Goal: Information Seeking & Learning: Learn about a topic

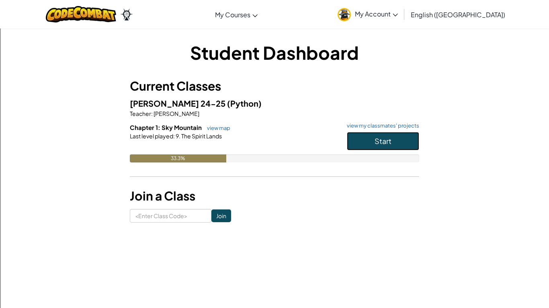
click at [357, 145] on button "Start" at bounding box center [383, 141] width 72 height 18
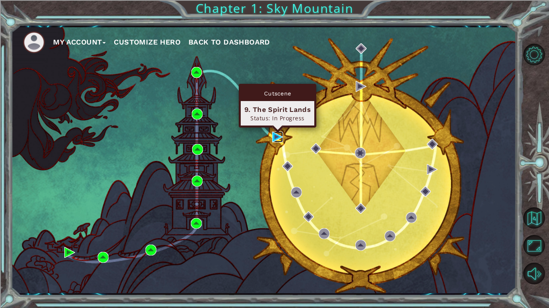
click at [277, 135] on img at bounding box center [277, 137] width 11 height 11
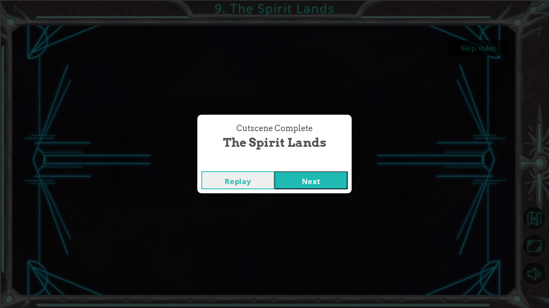
click at [333, 176] on button "Next" at bounding box center [310, 180] width 73 height 18
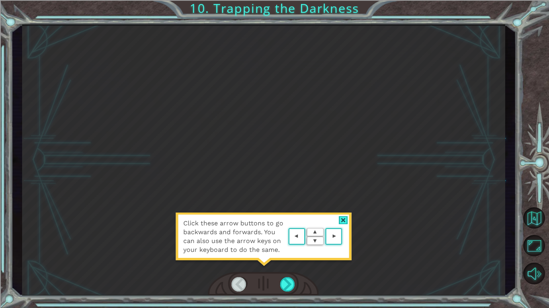
click at [343, 220] on div at bounding box center [343, 220] width 9 height 8
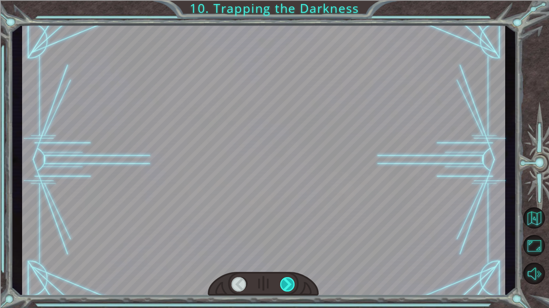
click at [289, 278] on div at bounding box center [287, 285] width 15 height 14
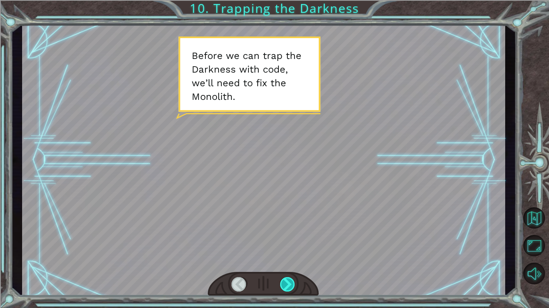
click at [290, 285] on div at bounding box center [287, 285] width 15 height 14
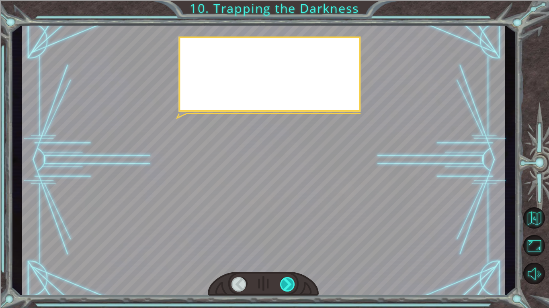
click at [290, 285] on div at bounding box center [287, 285] width 15 height 14
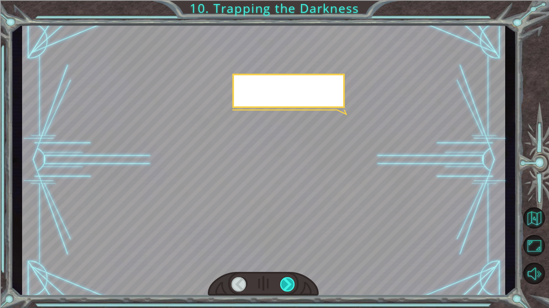
click at [290, 285] on div at bounding box center [287, 285] width 15 height 14
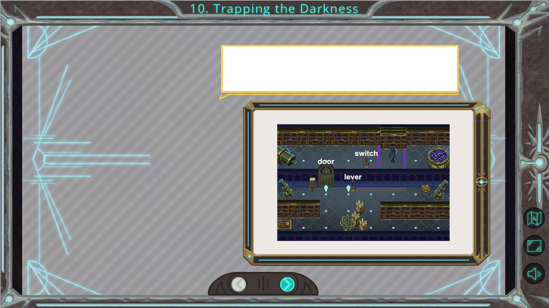
click at [290, 285] on div at bounding box center [287, 285] width 15 height 14
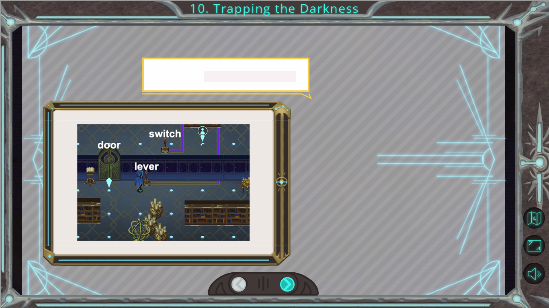
click at [290, 285] on div at bounding box center [287, 285] width 15 height 14
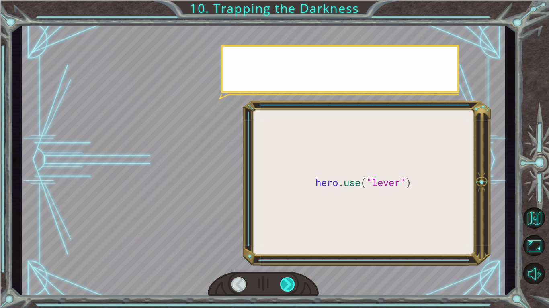
click at [290, 285] on div at bounding box center [287, 285] width 15 height 14
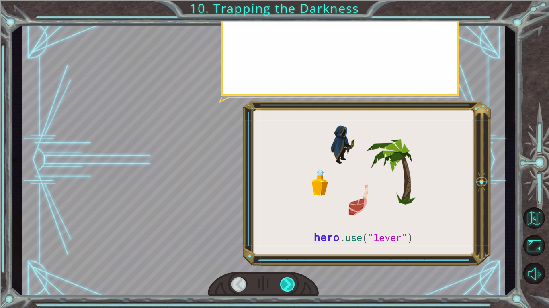
click at [290, 285] on div at bounding box center [287, 285] width 15 height 14
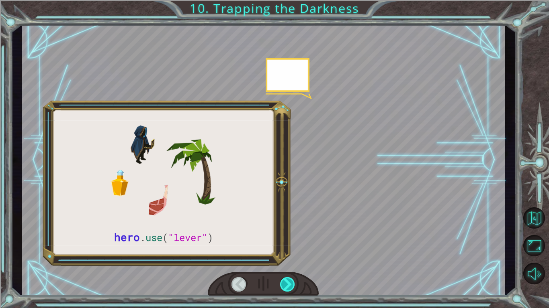
click at [290, 285] on div at bounding box center [287, 285] width 15 height 14
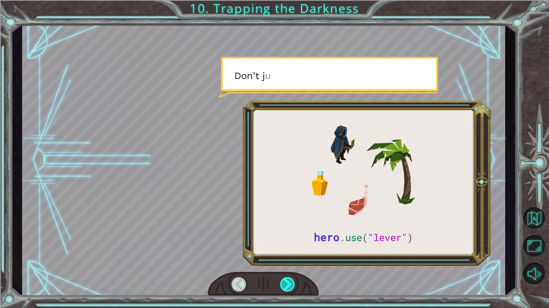
click at [290, 284] on div at bounding box center [287, 285] width 15 height 14
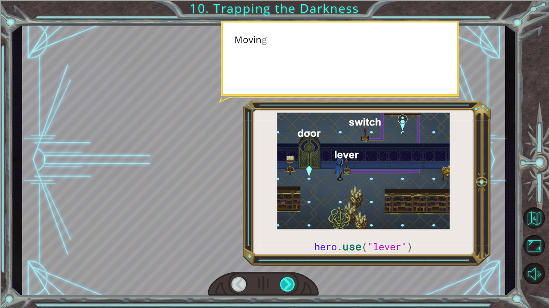
click at [290, 284] on div at bounding box center [287, 285] width 15 height 14
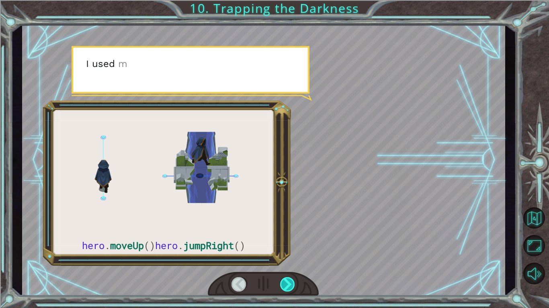
click at [290, 284] on div at bounding box center [287, 285] width 15 height 14
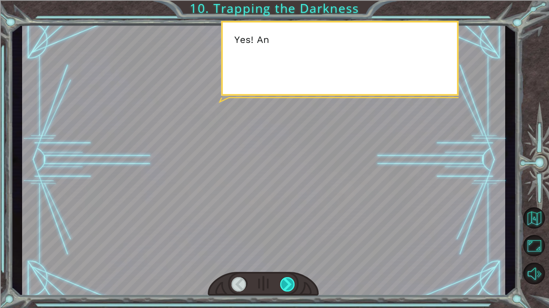
click at [290, 284] on div at bounding box center [287, 285] width 15 height 14
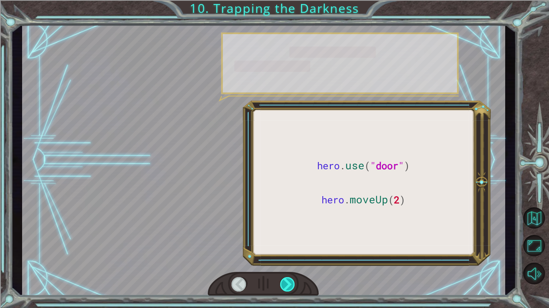
click at [290, 284] on div at bounding box center [287, 285] width 15 height 14
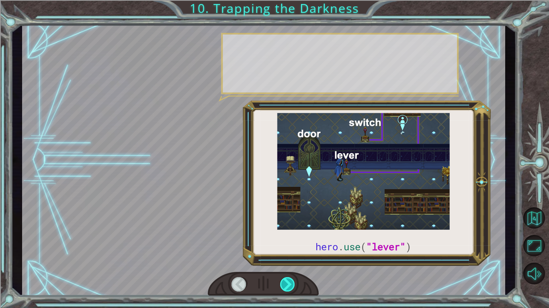
click at [290, 284] on div at bounding box center [287, 285] width 15 height 14
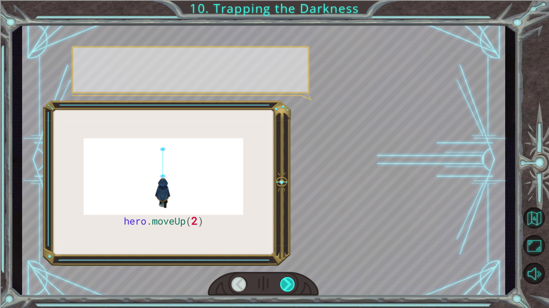
click at [290, 283] on div at bounding box center [287, 285] width 15 height 14
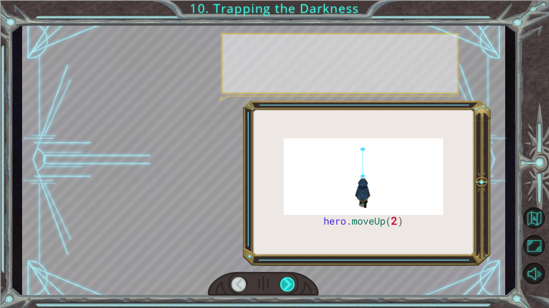
click at [290, 283] on div at bounding box center [287, 285] width 15 height 14
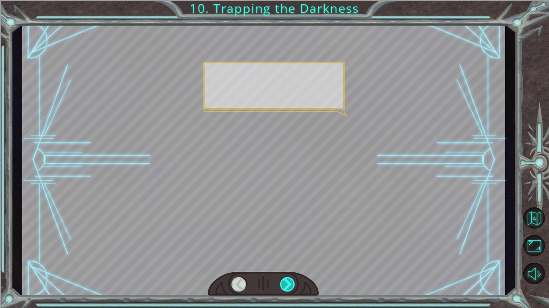
click at [290, 283] on div at bounding box center [287, 285] width 15 height 14
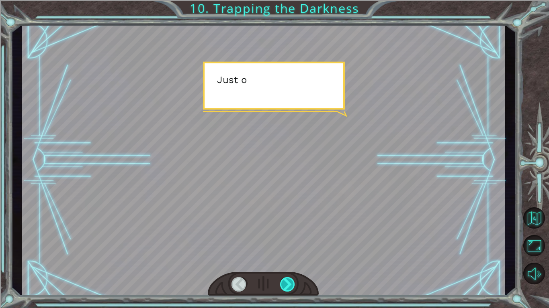
click at [290, 283] on div at bounding box center [287, 285] width 15 height 14
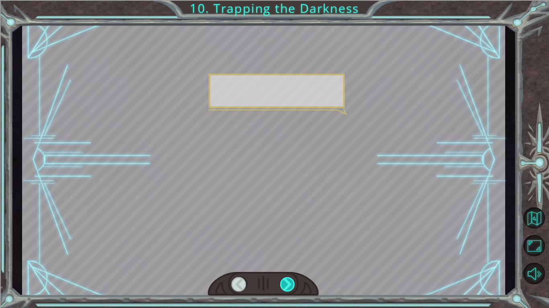
click at [290, 282] on div at bounding box center [287, 285] width 15 height 14
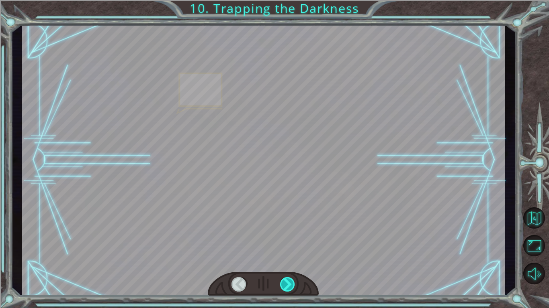
click at [290, 282] on div at bounding box center [287, 285] width 15 height 14
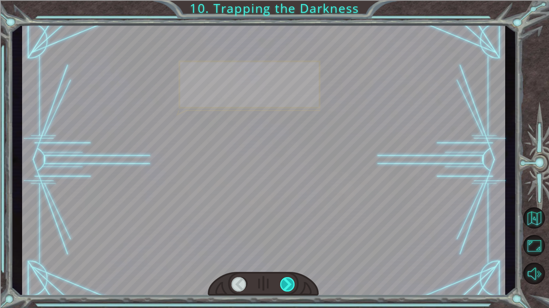
click at [290, 282] on div at bounding box center [287, 285] width 15 height 14
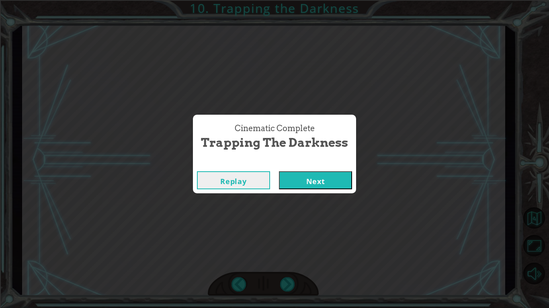
click at [291, 282] on div "Cinematic Complete Trapping the Darkness Replay Next" at bounding box center [274, 154] width 549 height 308
click at [310, 181] on button "Next" at bounding box center [315, 180] width 73 height 18
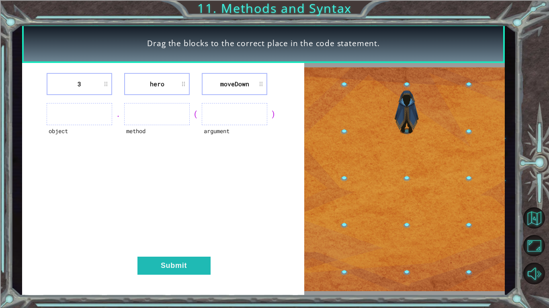
click at [403, 190] on img at bounding box center [404, 179] width 201 height 224
click at [222, 84] on li "moveDown" at bounding box center [234, 84] width 65 height 22
click at [156, 83] on li "hero" at bounding box center [156, 84] width 65 height 22
click at [78, 105] on ul at bounding box center [79, 114] width 65 height 22
click at [267, 84] on li "moveDown" at bounding box center [234, 84] width 65 height 22
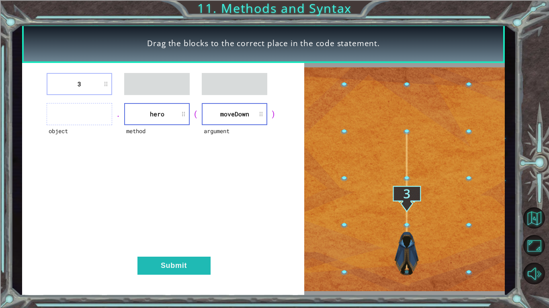
click at [96, 99] on div "3 object . method hero ( argument [GEOGRAPHIC_DATA] ) Submit" at bounding box center [163, 179] width 282 height 233
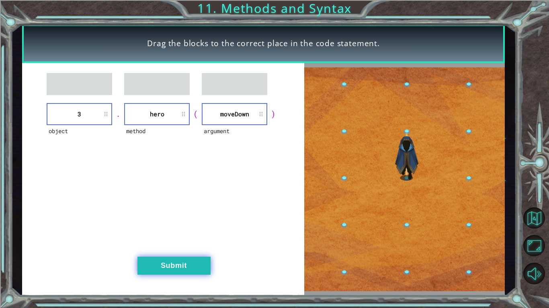
click at [179, 264] on button "Submit" at bounding box center [173, 266] width 73 height 18
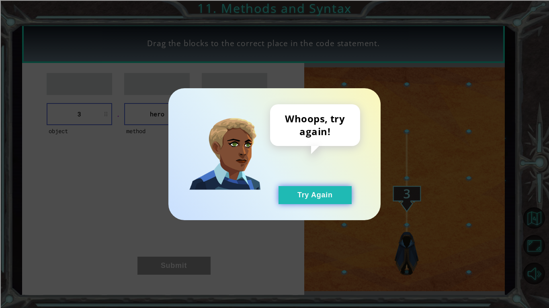
click at [333, 198] on button "Try Again" at bounding box center [314, 195] width 73 height 18
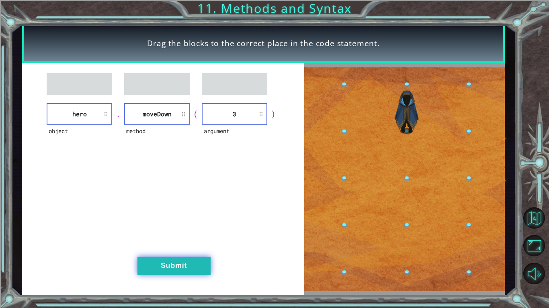
click at [173, 262] on button "Submit" at bounding box center [173, 266] width 73 height 18
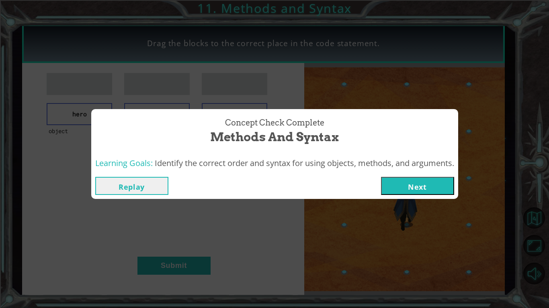
click at [400, 182] on button "Next" at bounding box center [417, 186] width 73 height 18
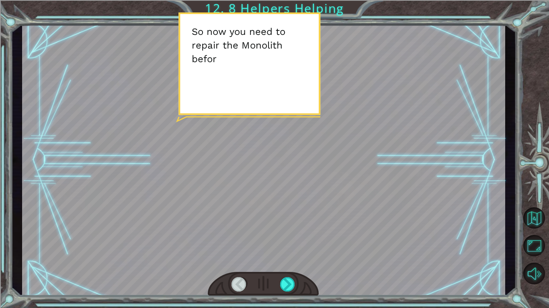
click at [292, 295] on div at bounding box center [263, 284] width 111 height 24
click at [289, 291] on div at bounding box center [287, 285] width 15 height 14
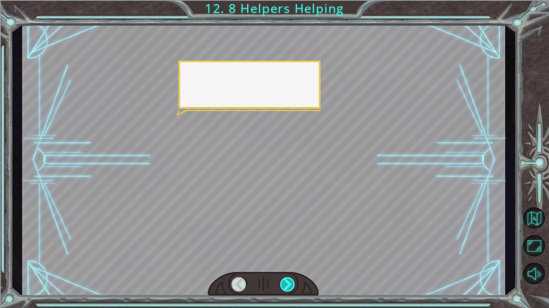
click at [286, 288] on div at bounding box center [287, 285] width 15 height 14
click at [284, 290] on div at bounding box center [287, 285] width 15 height 14
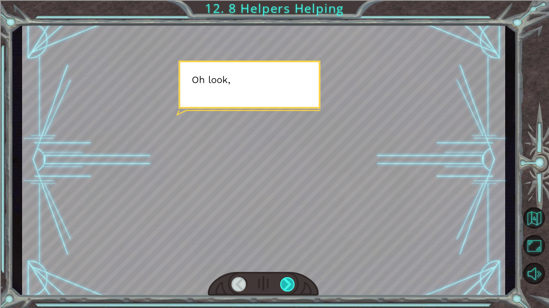
click at [282, 289] on div at bounding box center [287, 285] width 15 height 14
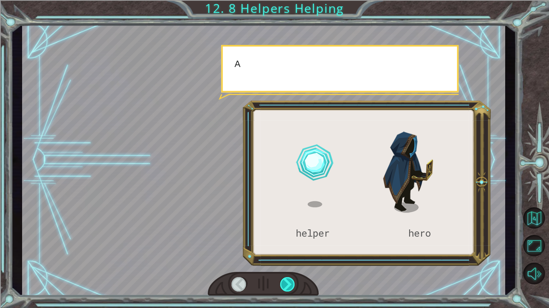
click at [281, 287] on div at bounding box center [287, 285] width 15 height 14
click at [282, 286] on div at bounding box center [287, 285] width 15 height 14
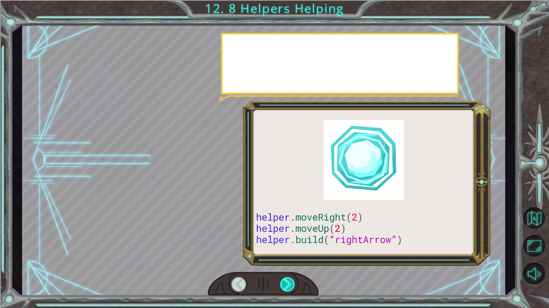
click at [285, 286] on div at bounding box center [287, 285] width 15 height 14
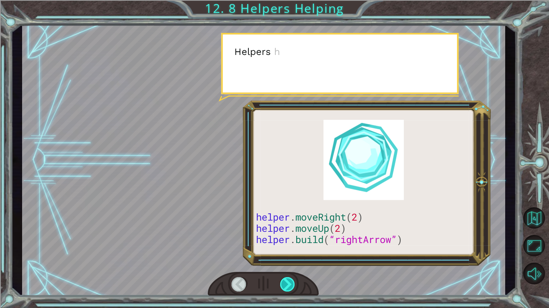
click at [285, 285] on div at bounding box center [287, 285] width 15 height 14
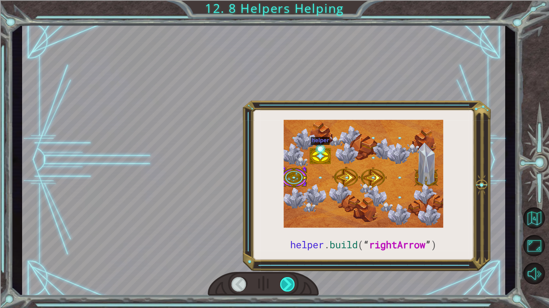
click at [287, 286] on div at bounding box center [287, 285] width 15 height 14
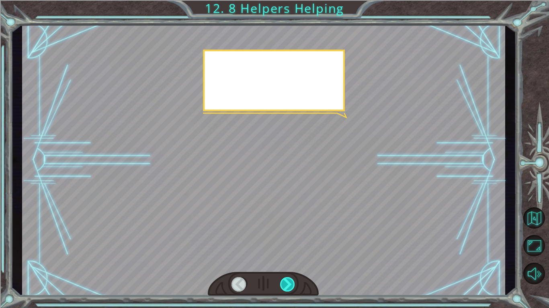
click at [288, 288] on div at bounding box center [287, 285] width 15 height 14
click at [290, 285] on div at bounding box center [287, 285] width 15 height 14
click at [291, 286] on div at bounding box center [287, 285] width 15 height 14
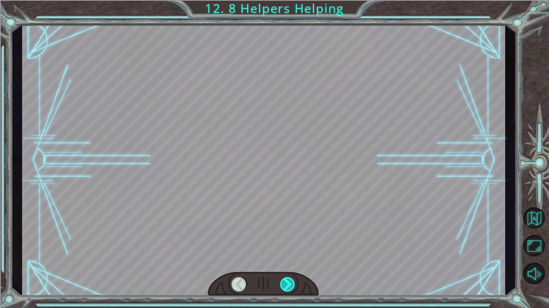
click at [291, 288] on div at bounding box center [287, 285] width 15 height 14
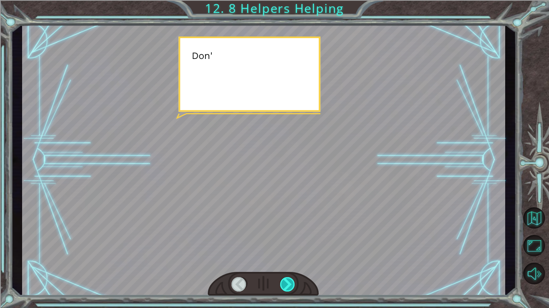
click at [291, 288] on div at bounding box center [287, 285] width 15 height 14
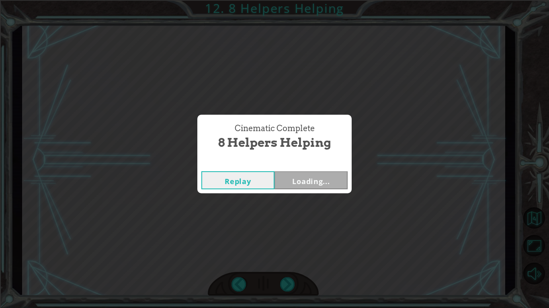
click at [293, 288] on div "Cinematic Complete 8 Helpers Helping Replay Loading..." at bounding box center [274, 154] width 549 height 308
click at [310, 180] on button "Next" at bounding box center [310, 180] width 73 height 18
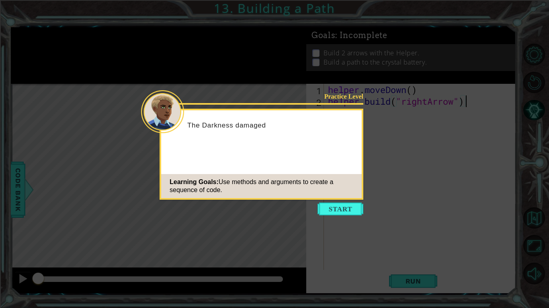
click at [347, 233] on icon at bounding box center [274, 154] width 549 height 308
click at [339, 215] on button "Start" at bounding box center [340, 209] width 46 height 13
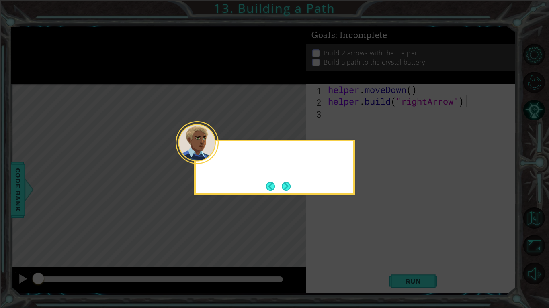
click at [336, 212] on icon at bounding box center [274, 154] width 549 height 308
click at [308, 182] on div "It looks li" at bounding box center [274, 167] width 161 height 55
click at [285, 190] on button "Next" at bounding box center [286, 186] width 9 height 9
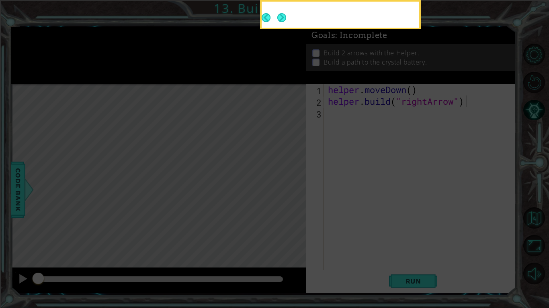
click at [283, 189] on icon at bounding box center [274, 49] width 549 height 517
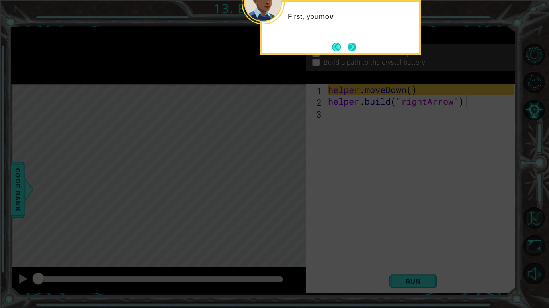
click at [347, 51] on button "Next" at bounding box center [351, 47] width 9 height 9
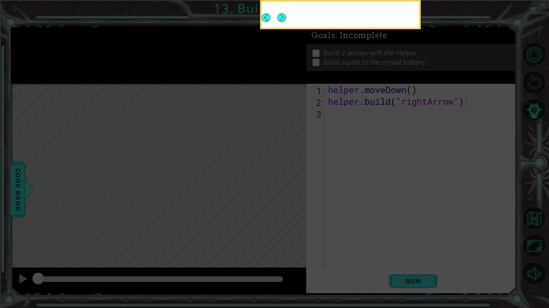
click at [350, 29] on div at bounding box center [340, 14] width 161 height 29
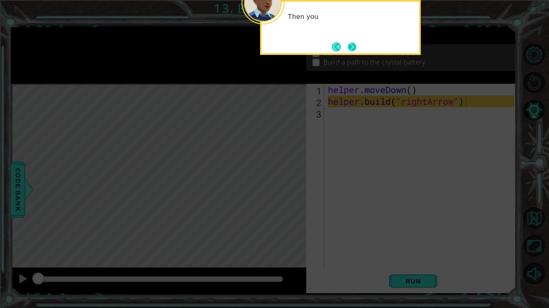
click at [356, 51] on button "Next" at bounding box center [351, 47] width 9 height 9
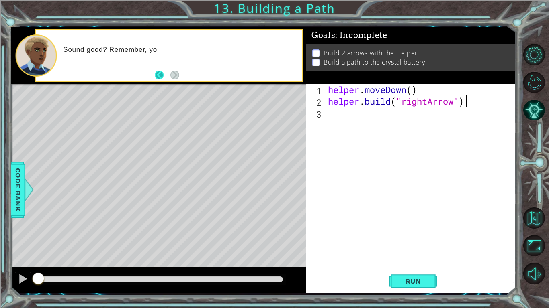
click at [169, 72] on button "Back" at bounding box center [163, 75] width 16 height 9
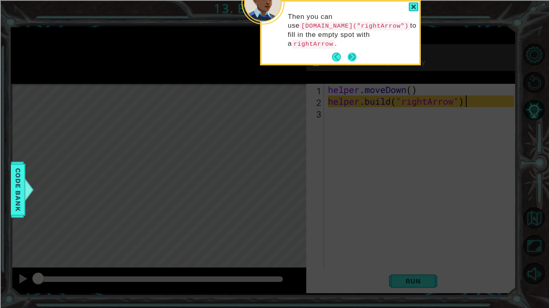
click at [351, 53] on button "Next" at bounding box center [351, 57] width 9 height 9
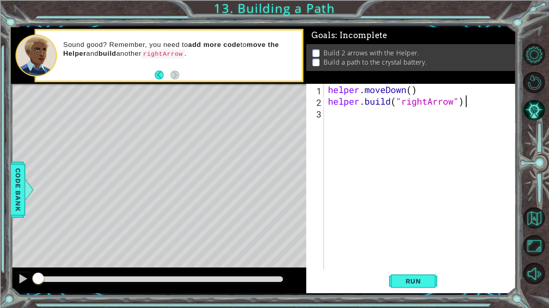
click at [52, 179] on div "Level Map" at bounding box center [196, 202] width 371 height 237
click at [70, 179] on div "Level Map" at bounding box center [196, 202] width 371 height 237
click at [21, 187] on span "Code Bank" at bounding box center [18, 189] width 13 height 49
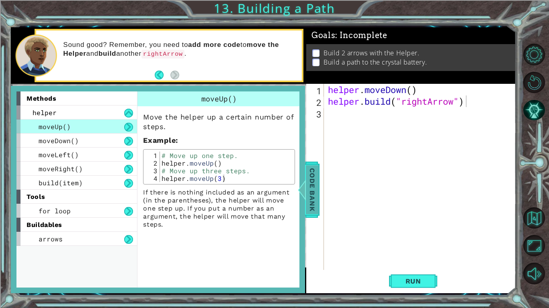
click at [306, 188] on div at bounding box center [302, 190] width 10 height 24
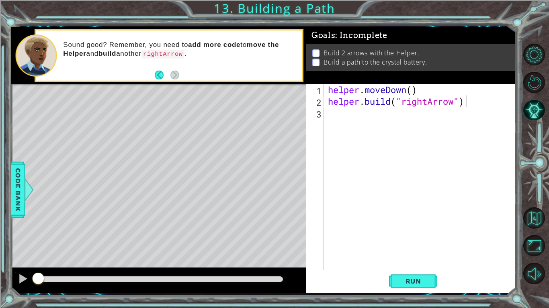
type textarea "helper.moveDown()"
drag, startPoint x: 345, startPoint y: 90, endPoint x: 339, endPoint y: 91, distance: 5.6
click at [339, 91] on div "helper . moveDown ( ) helper . build ( "rightArrow" )" at bounding box center [422, 189] width 192 height 210
click at [328, 119] on div "helper . moveDown ( ) helper . build ( "rightArrow" )" at bounding box center [422, 189] width 192 height 210
click at [426, 276] on button "Run" at bounding box center [413, 281] width 48 height 21
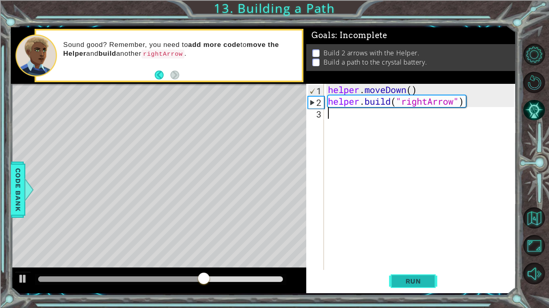
click at [408, 273] on button "Run" at bounding box center [413, 281] width 48 height 21
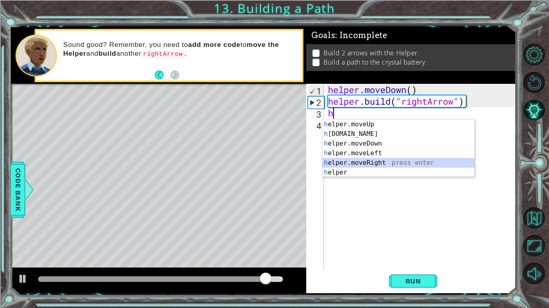
click at [370, 160] on div "h elper.moveUp press enter h [DOMAIN_NAME] press enter h elper.moveDown press e…" at bounding box center [398, 158] width 152 height 77
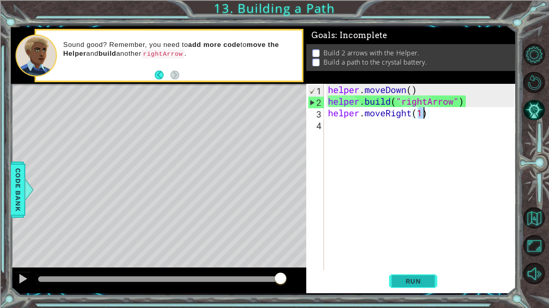
click at [408, 285] on span "Run" at bounding box center [413, 282] width 32 height 8
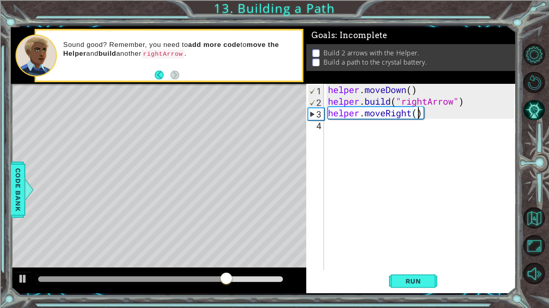
scroll to position [0, 4]
click at [408, 278] on span "Run" at bounding box center [413, 282] width 32 height 8
type textarea "helper.moveRight(3)"
click at [425, 284] on span "Run" at bounding box center [413, 282] width 32 height 8
click at [336, 124] on div "helper . moveDown ( ) helper . build ( "rightArrow" ) helper . moveRight ( 3 )" at bounding box center [422, 189] width 192 height 210
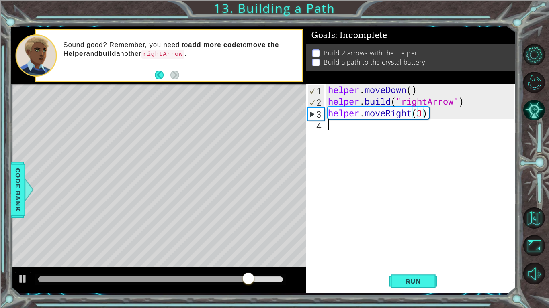
scroll to position [0, 0]
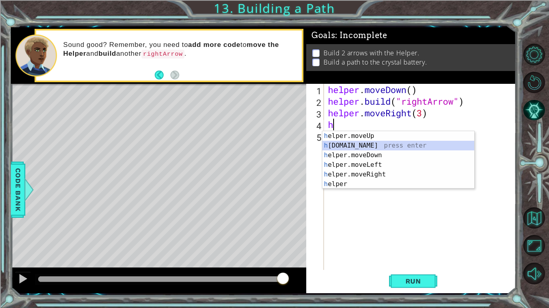
click at [356, 145] on div "h elper.moveUp press enter h [DOMAIN_NAME] press enter h elper.moveDown press e…" at bounding box center [398, 169] width 152 height 77
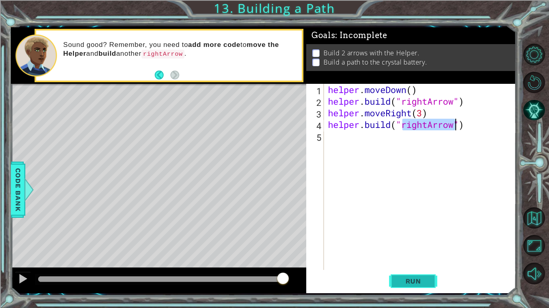
type textarea "[DOMAIN_NAME]("rightArrow")"
click at [398, 281] on span "Run" at bounding box center [413, 282] width 32 height 8
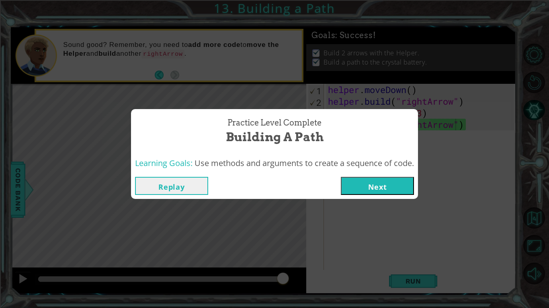
click at [370, 182] on button "Next" at bounding box center [377, 186] width 73 height 18
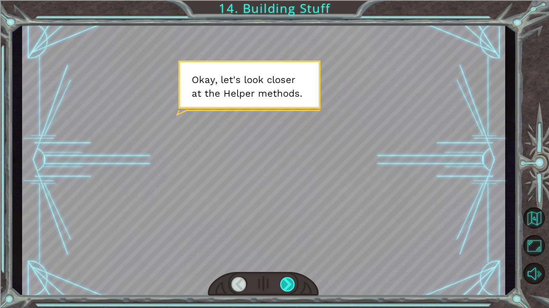
click at [288, 282] on div at bounding box center [287, 285] width 15 height 14
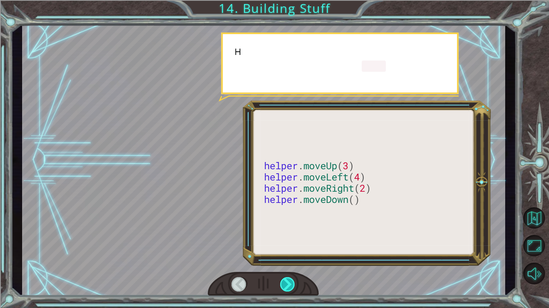
click at [288, 282] on div at bounding box center [287, 285] width 15 height 14
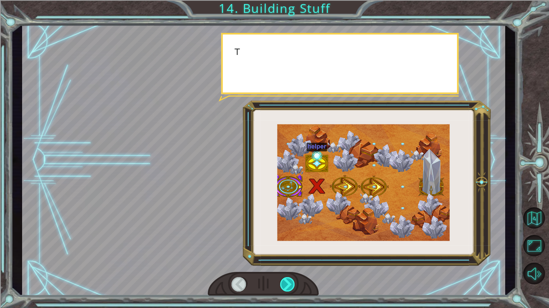
click at [287, 282] on div at bounding box center [287, 285] width 15 height 14
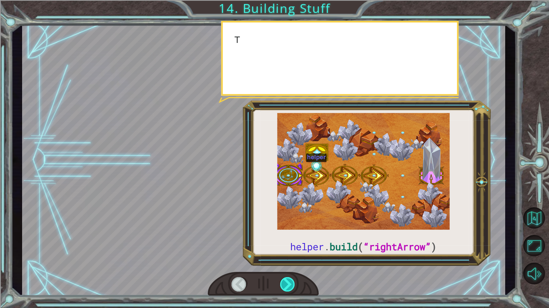
click at [287, 282] on div at bounding box center [287, 285] width 15 height 14
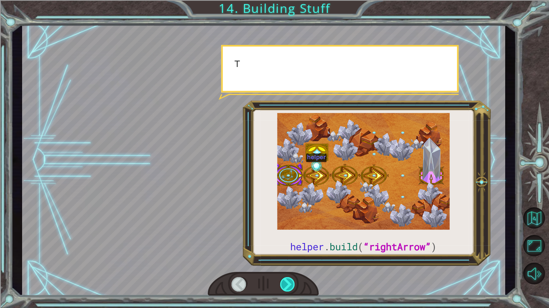
click at [287, 282] on div at bounding box center [287, 285] width 15 height 14
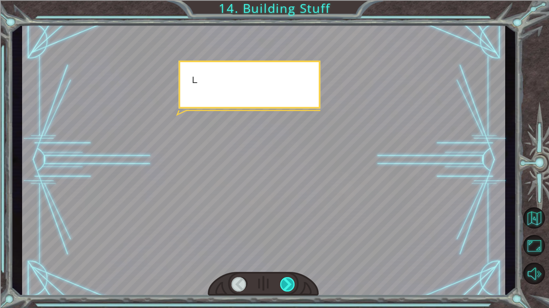
click at [287, 282] on div at bounding box center [287, 285] width 15 height 14
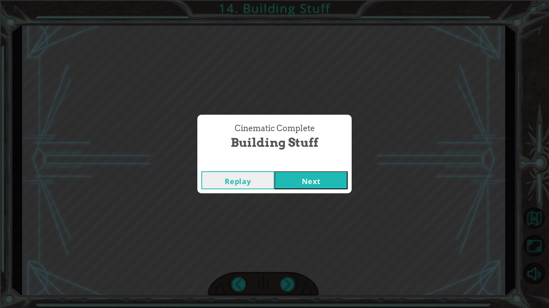
click at [287, 282] on div "Cinematic Complete Building Stuff Replay Next" at bounding box center [274, 154] width 549 height 308
click at [286, 183] on button "Next" at bounding box center [310, 180] width 73 height 18
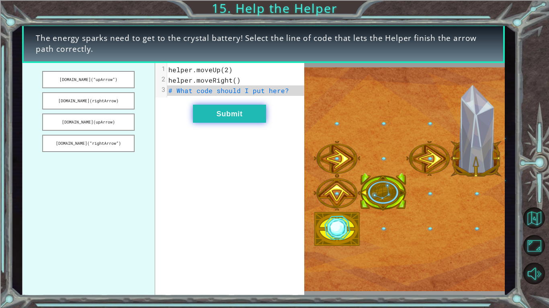
click at [245, 107] on button "Submit" at bounding box center [229, 114] width 73 height 18
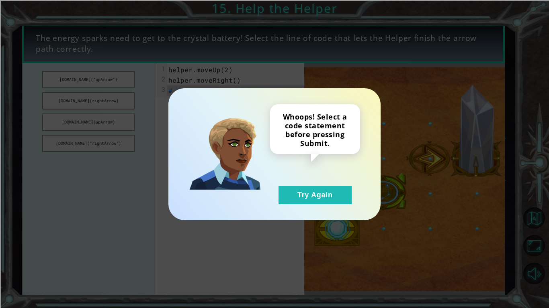
click at [314, 207] on div "Whoops! Select a code statement before pressing Submit. Try Again" at bounding box center [274, 154] width 212 height 132
click at [323, 200] on button "Try Again" at bounding box center [314, 195] width 73 height 18
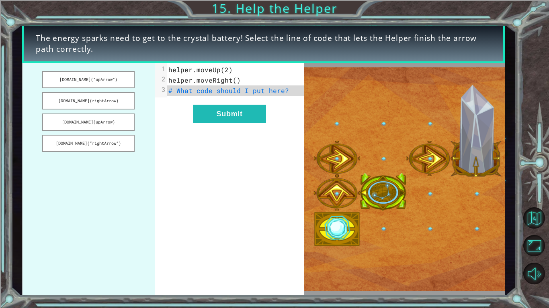
drag, startPoint x: 60, startPoint y: 82, endPoint x: 215, endPoint y: 184, distance: 185.2
click at [215, 184] on div "[DOMAIN_NAME](“upArrow”) [DOMAIN_NAME](rightArrow) [DOMAIN_NAME](upArrow) [DOMA…" at bounding box center [163, 179] width 282 height 233
click at [99, 82] on button "[DOMAIN_NAME](“upArrow”)" at bounding box center [88, 79] width 92 height 17
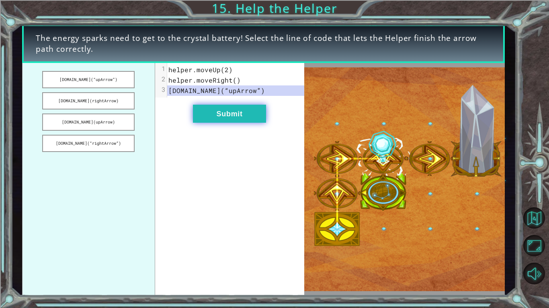
click at [214, 116] on button "Submit" at bounding box center [229, 114] width 73 height 18
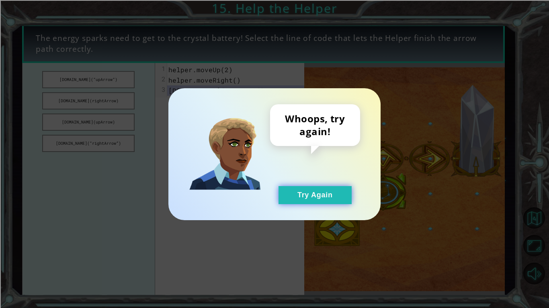
click at [311, 189] on button "Try Again" at bounding box center [314, 195] width 73 height 18
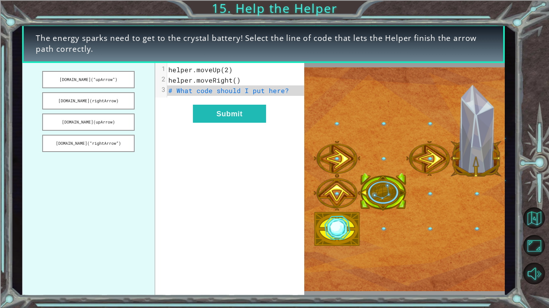
drag, startPoint x: 241, startPoint y: 90, endPoint x: 221, endPoint y: 90, distance: 19.7
click at [221, 90] on span "# What code should I put here?" at bounding box center [228, 90] width 120 height 8
click at [230, 119] on button "Submit" at bounding box center [229, 114] width 73 height 18
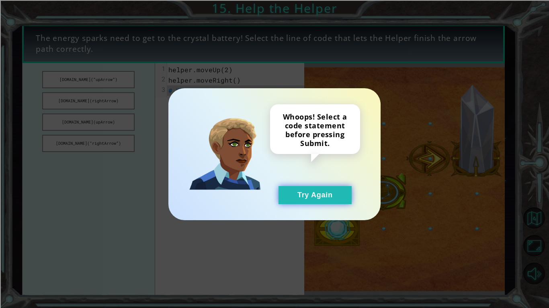
click at [316, 194] on button "Try Again" at bounding box center [314, 195] width 73 height 18
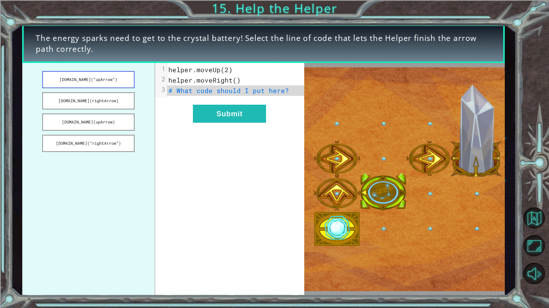
click at [76, 73] on button "[DOMAIN_NAME](“upArrow”)" at bounding box center [88, 79] width 92 height 17
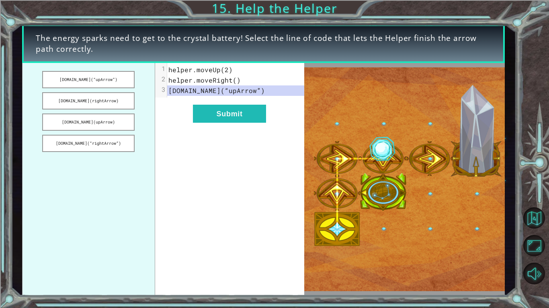
click at [233, 92] on span "[DOMAIN_NAME](“upArrow”)" at bounding box center [216, 90] width 96 height 8
drag, startPoint x: 247, startPoint y: 90, endPoint x: 212, endPoint y: 90, distance: 35.3
click at [212, 90] on span "[DOMAIN_NAME](“upArrow”)" at bounding box center [216, 90] width 96 height 8
drag, startPoint x: 280, startPoint y: 90, endPoint x: 229, endPoint y: 92, distance: 51.4
click at [229, 92] on pre "[DOMAIN_NAME](“upArrow”)" at bounding box center [235, 91] width 137 height 10
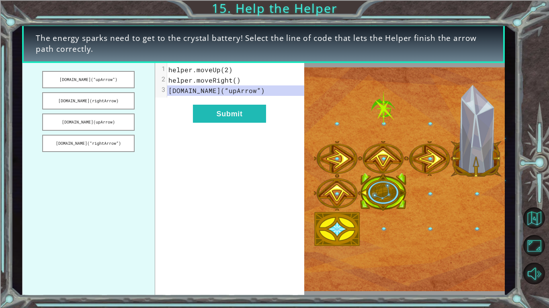
click at [262, 88] on pre "[DOMAIN_NAME](“upArrow”)" at bounding box center [235, 91] width 137 height 10
click at [163, 91] on div "3" at bounding box center [161, 90] width 12 height 8
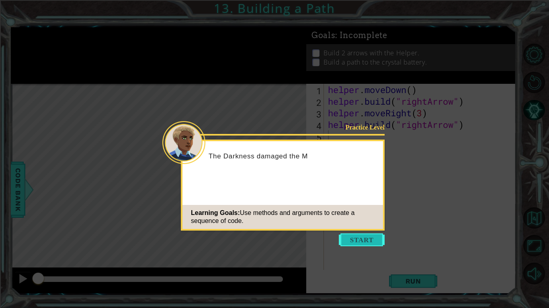
click at [343, 241] on button "Start" at bounding box center [362, 240] width 46 height 13
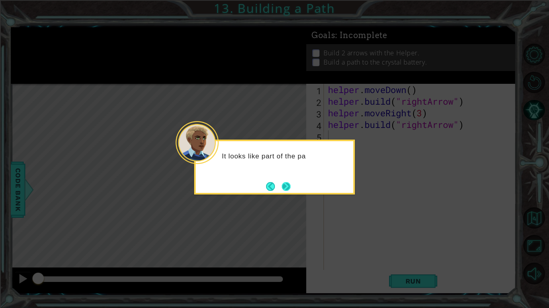
click at [286, 182] on button "Next" at bounding box center [286, 186] width 9 height 9
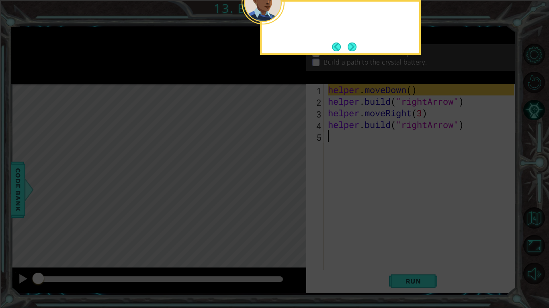
click at [286, 181] on icon at bounding box center [274, 49] width 549 height 517
click at [349, 46] on button "Next" at bounding box center [351, 47] width 9 height 9
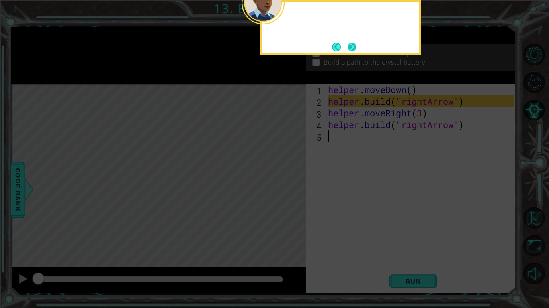
click at [353, 46] on button "Next" at bounding box center [351, 47] width 9 height 9
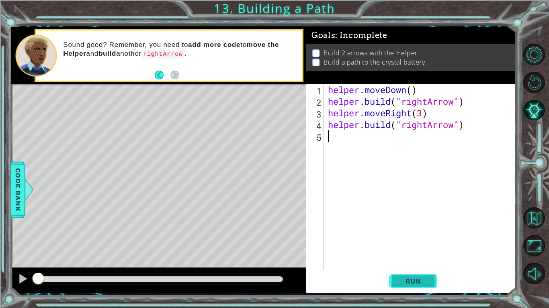
click at [399, 274] on button "Run" at bounding box center [413, 281] width 48 height 21
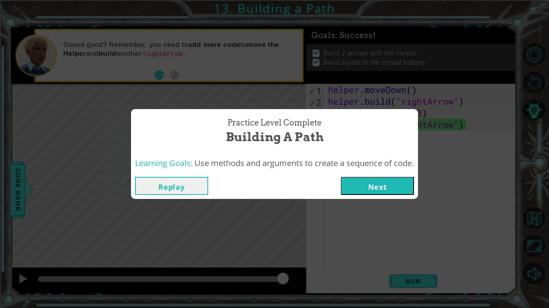
click at [377, 192] on button "Next" at bounding box center [377, 186] width 73 height 18
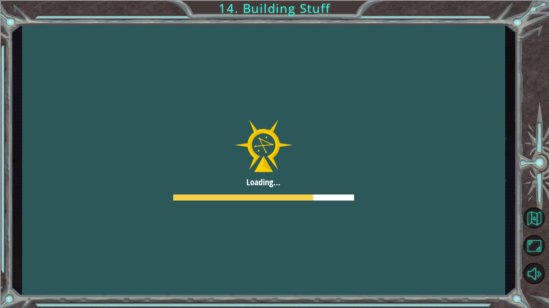
click at [377, 192] on div at bounding box center [263, 159] width 483 height 271
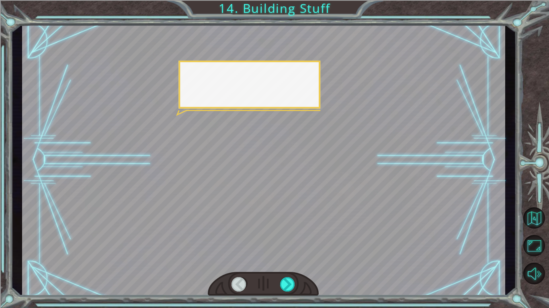
click at [377, 192] on div at bounding box center [263, 159] width 483 height 271
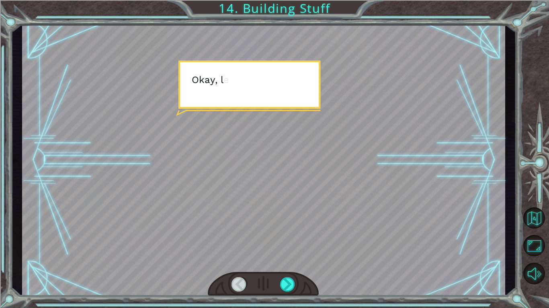
click at [377, 192] on div at bounding box center [263, 159] width 483 height 271
click at [286, 288] on div at bounding box center [287, 285] width 15 height 14
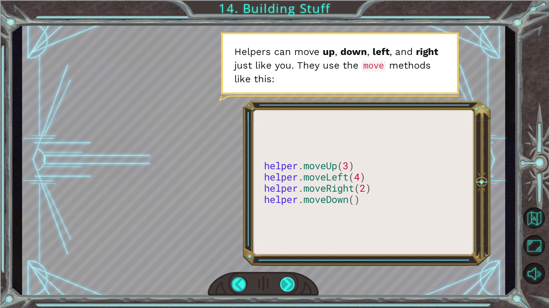
click at [286, 288] on div at bounding box center [287, 285] width 15 height 14
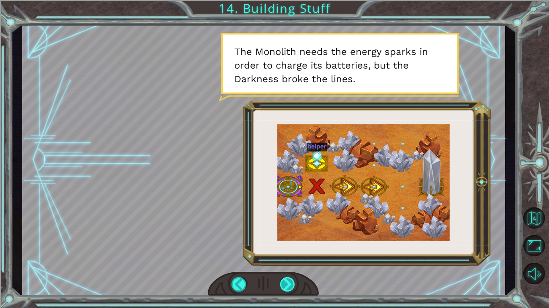
click at [286, 288] on div at bounding box center [287, 285] width 15 height 14
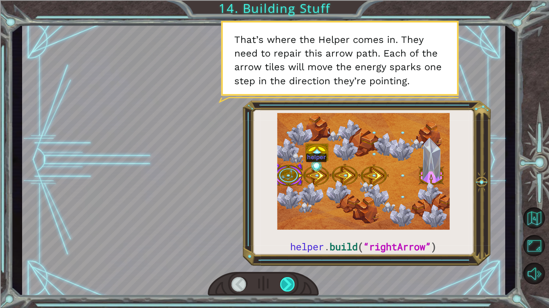
click at [286, 288] on div at bounding box center [287, 285] width 15 height 14
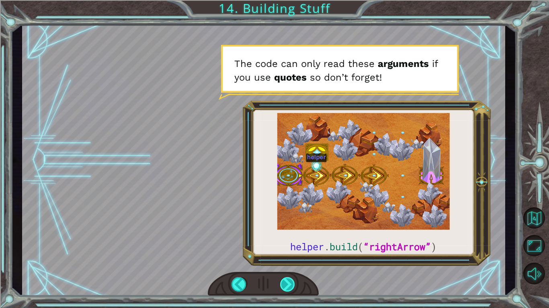
click at [286, 288] on div at bounding box center [287, 285] width 15 height 14
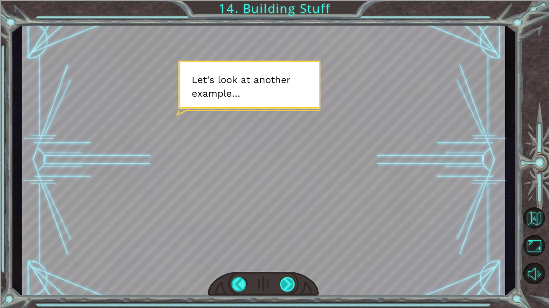
click at [285, 288] on div at bounding box center [287, 285] width 15 height 14
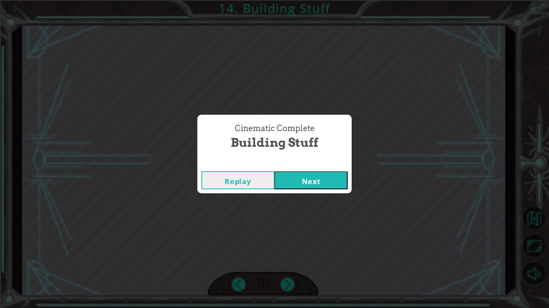
click at [290, 173] on button "Next" at bounding box center [310, 180] width 73 height 18
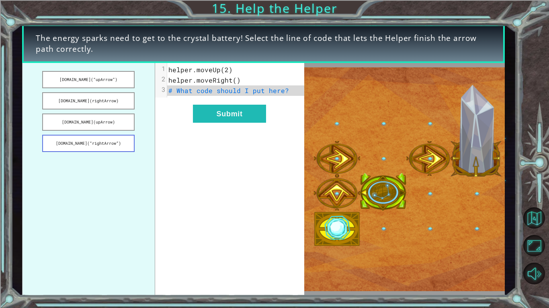
click at [89, 140] on button "[DOMAIN_NAME](“rightArrow”)" at bounding box center [88, 143] width 92 height 17
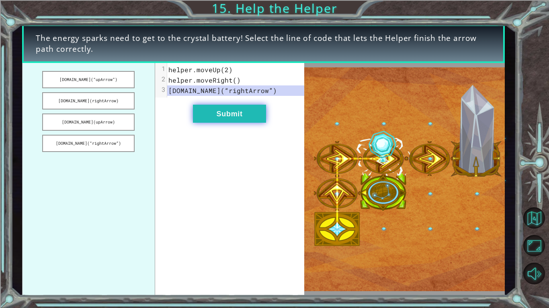
click at [238, 112] on button "Submit" at bounding box center [229, 114] width 73 height 18
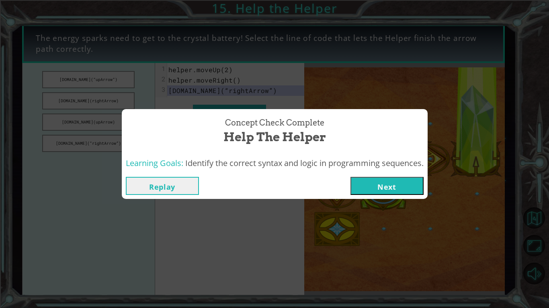
click at [394, 186] on button "Next" at bounding box center [386, 186] width 73 height 18
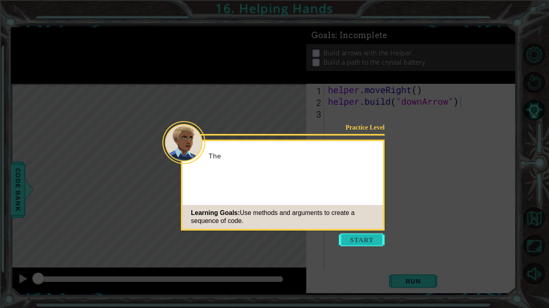
click at [350, 239] on button "Start" at bounding box center [362, 240] width 46 height 13
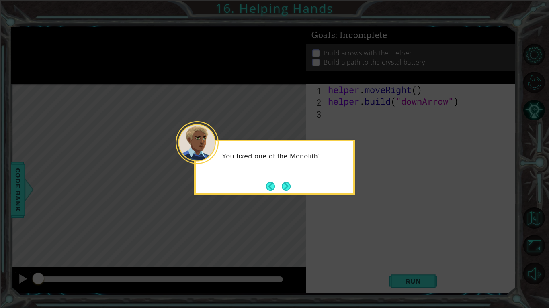
click at [281, 177] on div "You fixed one of the Monolith’" at bounding box center [274, 167] width 161 height 55
click at [283, 181] on footer at bounding box center [278, 187] width 24 height 12
click at [286, 181] on footer at bounding box center [278, 187] width 24 height 12
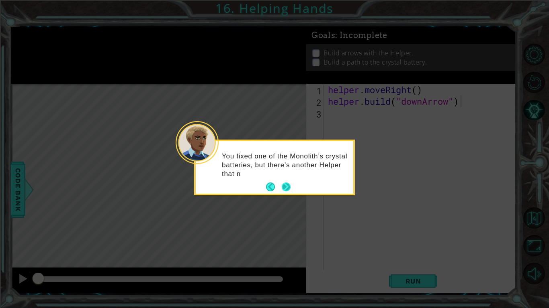
click at [284, 184] on button "Next" at bounding box center [286, 187] width 9 height 9
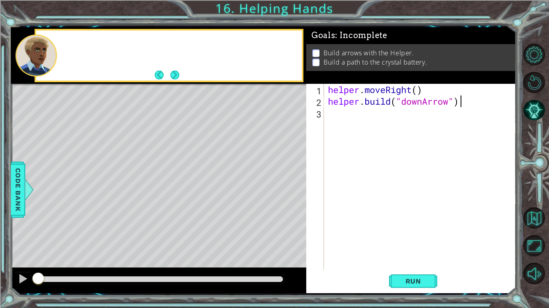
click at [284, 184] on div "Level Map" at bounding box center [196, 202] width 371 height 237
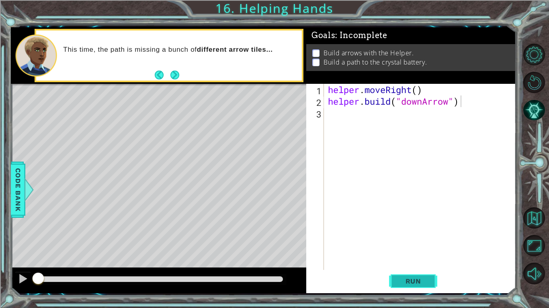
click at [408, 278] on span "Run" at bounding box center [413, 282] width 32 height 8
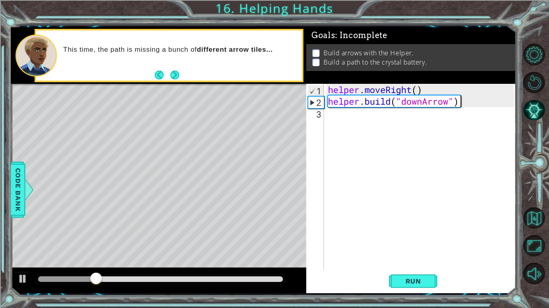
click at [331, 115] on div "helper . moveRight ( ) helper . build ( "downArrow" )" at bounding box center [422, 189] width 192 height 210
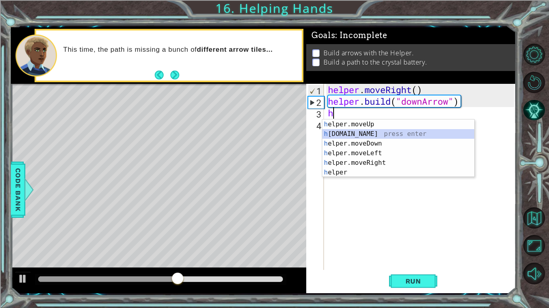
click at [358, 134] on div "h elper.moveUp press enter h [DOMAIN_NAME] press enter h elper.moveDown press e…" at bounding box center [398, 158] width 152 height 77
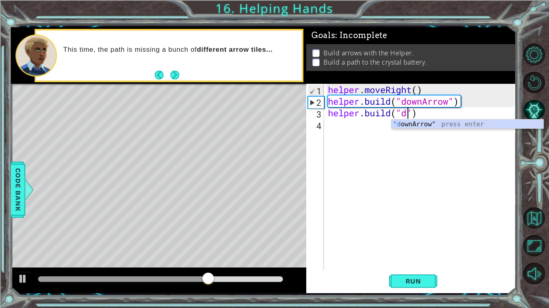
scroll to position [0, 4]
type textarea "[DOMAIN_NAME]("downArrow")"
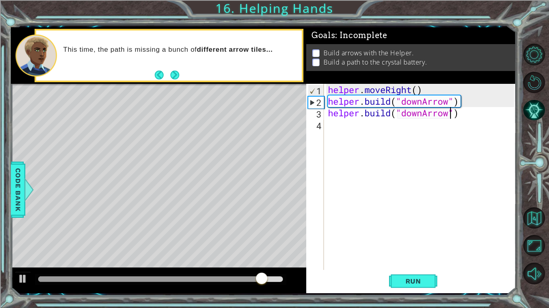
click at [357, 125] on div "helper . moveRight ( ) helper . build ( "downArrow" ) helper . build ( "downArr…" at bounding box center [422, 189] width 192 height 210
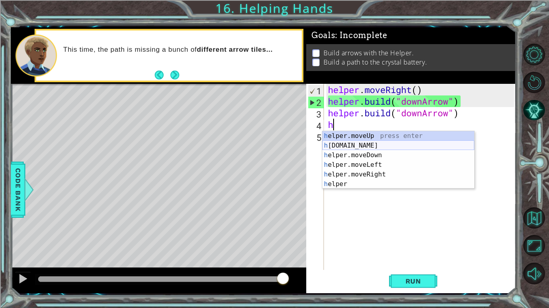
click at [354, 146] on div "h elper.moveUp press enter h [DOMAIN_NAME] press enter h elper.moveDown press e…" at bounding box center [398, 169] width 152 height 77
type textarea "[DOMAIN_NAME]("rightArrow")"
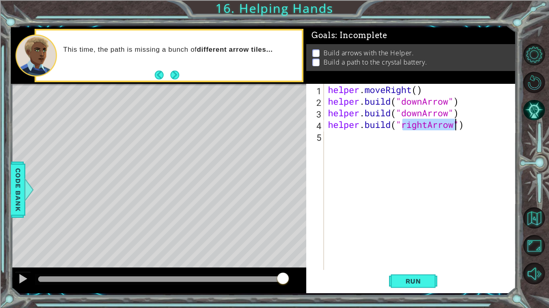
click at [347, 138] on div "helper . moveRight ( ) helper . build ( "downArrow" ) helper . build ( "downArr…" at bounding box center [422, 189] width 192 height 210
click at [403, 282] on span "Run" at bounding box center [413, 282] width 32 height 8
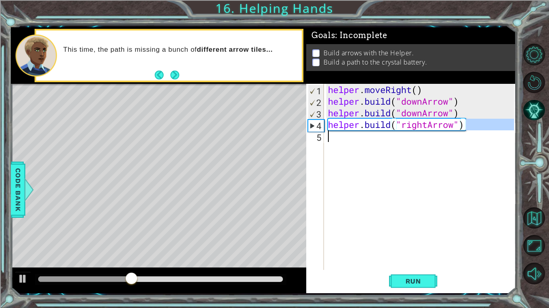
drag, startPoint x: 467, startPoint y: 122, endPoint x: 394, endPoint y: 131, distance: 74.0
click at [394, 131] on div "helper . moveRight ( ) helper . build ( "downArrow" ) helper . build ( "downArr…" at bounding box center [422, 189] width 192 height 210
drag, startPoint x: 470, startPoint y: 127, endPoint x: 398, endPoint y: 132, distance: 72.1
click at [398, 132] on div "helper . moveRight ( ) helper . build ( "downArrow" ) helper . build ( "downArr…" at bounding box center [422, 189] width 192 height 210
type textarea "[DOMAIN_NAME]("rightArrow")"
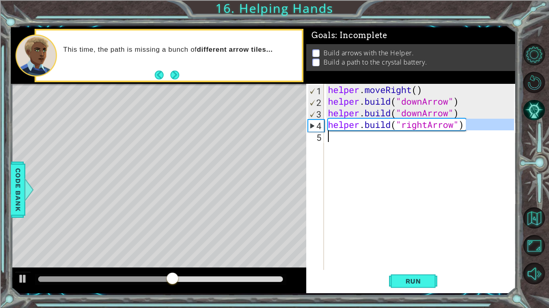
click at [319, 136] on div "5" at bounding box center [316, 138] width 16 height 12
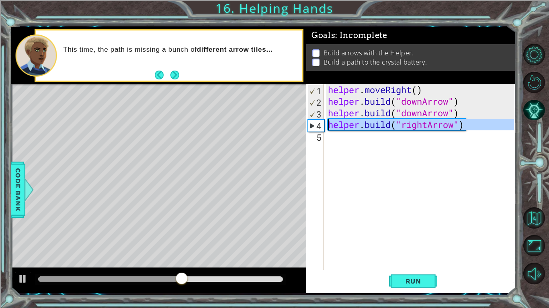
click at [312, 122] on div "4" at bounding box center [316, 126] width 16 height 12
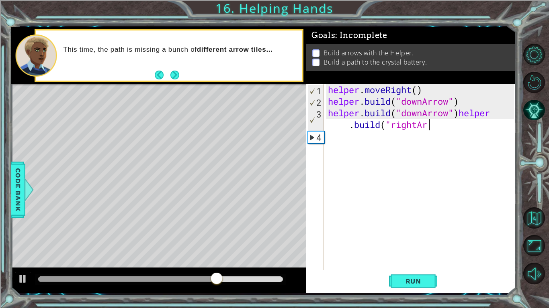
drag, startPoint x: 457, startPoint y: 125, endPoint x: 425, endPoint y: 125, distance: 31.7
click at [425, 125] on div "helper . moveRight ( ) helper . build ( "downArrow" ) helper . build ( "downArr…" at bounding box center [422, 189] width 192 height 210
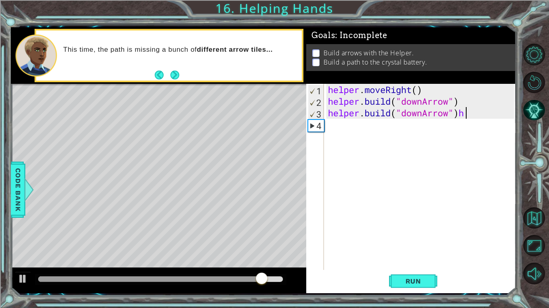
type textarea "[DOMAIN_NAME]("downArrow")"
click at [337, 130] on div "helper . moveRight ( ) helper . build ( "downArrow" ) helper . build ( "downArr…" at bounding box center [422, 189] width 192 height 210
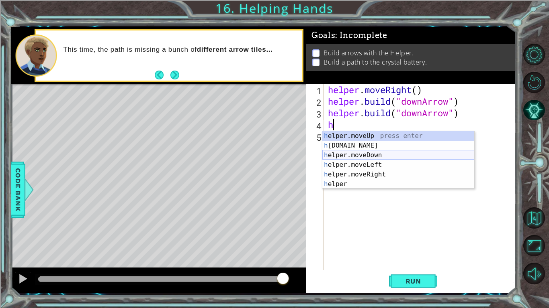
click at [362, 153] on div "h elper.moveUp press enter h [DOMAIN_NAME] press enter h elper.moveDown press e…" at bounding box center [398, 169] width 152 height 77
type textarea "helper.moveDown(1)"
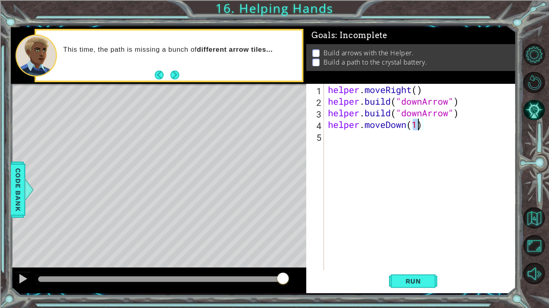
click at [337, 140] on div "helper . moveRight ( ) helper . build ( "downArrow" ) helper . build ( "downArr…" at bounding box center [422, 189] width 192 height 210
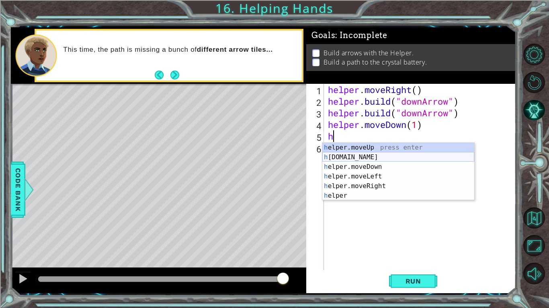
click at [349, 157] on div "h elper.moveUp press enter h [DOMAIN_NAME] press enter h elper.moveDown press e…" at bounding box center [398, 181] width 152 height 77
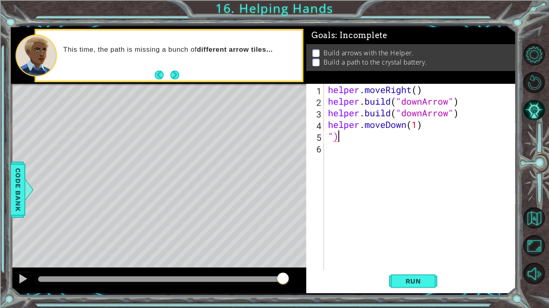
type textarea """
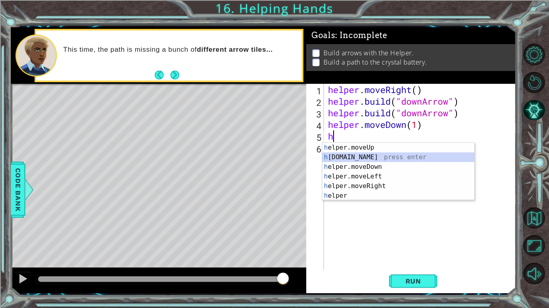
click at [410, 156] on div "h elper.moveUp press enter h [DOMAIN_NAME] press enter h elper.moveDown press e…" at bounding box center [398, 181] width 152 height 77
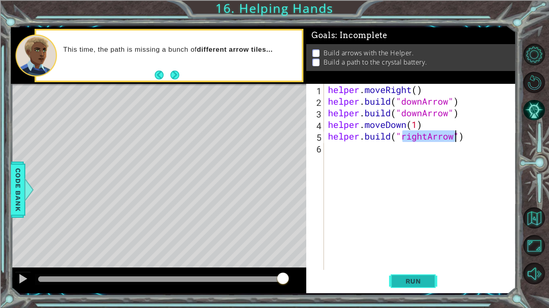
type textarea "[DOMAIN_NAME]("rightArrow")"
click at [418, 278] on span "Run" at bounding box center [413, 282] width 32 height 8
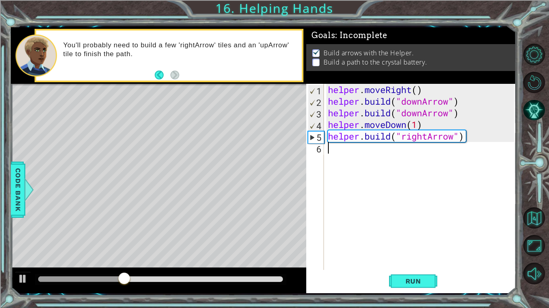
click at [381, 160] on div "helper . moveRight ( ) helper . build ( "downArrow" ) helper . build ( "downArr…" at bounding box center [422, 189] width 192 height 210
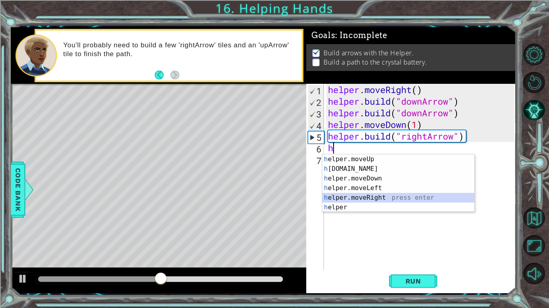
click at [336, 195] on div "h elper.moveUp press enter h [DOMAIN_NAME] press enter h elper.moveDown press e…" at bounding box center [398, 193] width 152 height 77
type textarea "helper.moveRight(1)"
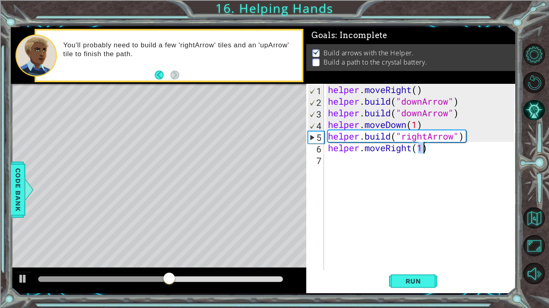
click at [338, 162] on div "helper . moveRight ( ) helper . build ( "downArrow" ) helper . build ( "downArr…" at bounding box center [422, 189] width 192 height 210
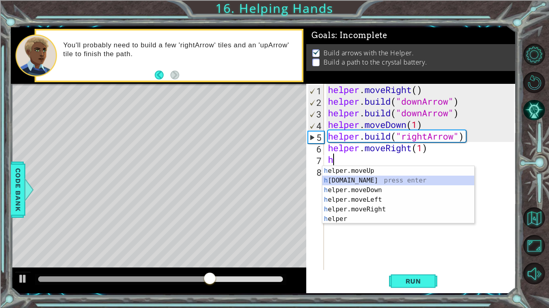
click at [340, 179] on div "h elper.moveUp press enter h [DOMAIN_NAME] press enter h elper.moveDown press e…" at bounding box center [398, 204] width 152 height 77
type textarea "[DOMAIN_NAME]("rightArrow")"
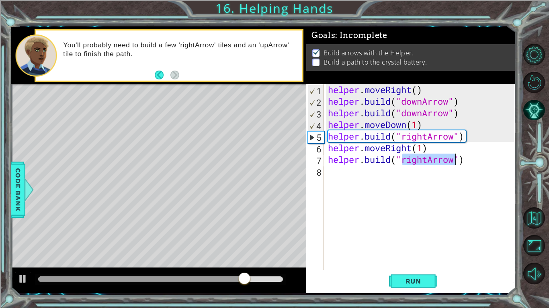
click at [330, 176] on div "helper . moveRight ( ) helper . build ( "downArrow" ) helper . build ( "downArr…" at bounding box center [422, 189] width 192 height 210
click at [429, 274] on button "Run" at bounding box center [413, 281] width 48 height 21
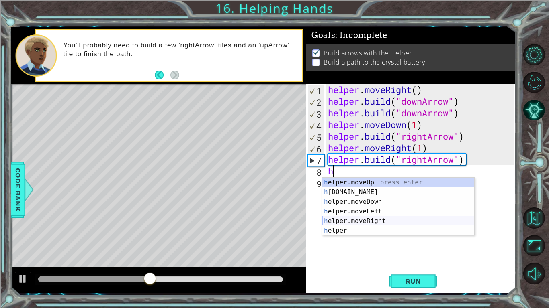
click at [329, 218] on div "h elper.moveUp press enter h [DOMAIN_NAME] press enter h elper.moveDown press e…" at bounding box center [398, 216] width 152 height 77
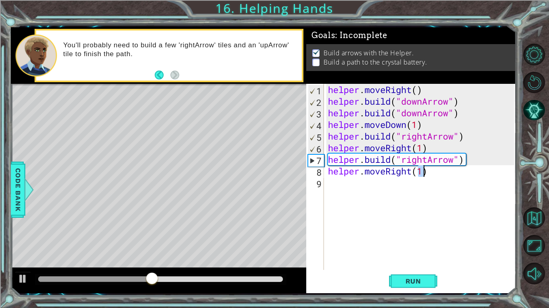
type textarea "helper.moveRight(1)"
click at [336, 186] on div "helper . moveRight ( ) helper . build ( "downArrow" ) helper . build ( "downArr…" at bounding box center [422, 189] width 192 height 210
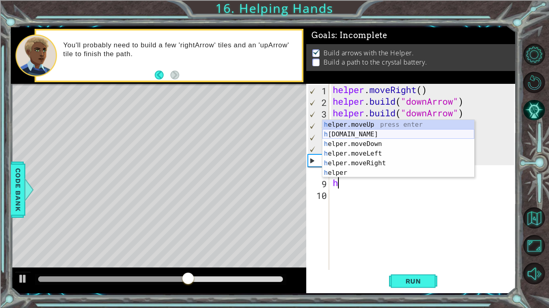
click at [342, 135] on div "h elper.moveUp press enter h [DOMAIN_NAME] press enter h elper.moveDown press e…" at bounding box center [398, 158] width 152 height 77
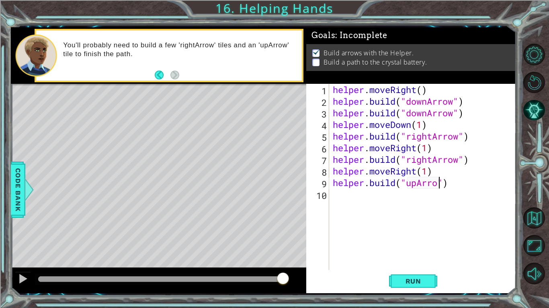
scroll to position [0, 5]
type textarea "[DOMAIN_NAME]("upArrow")"
click at [411, 278] on span "Run" at bounding box center [413, 282] width 32 height 8
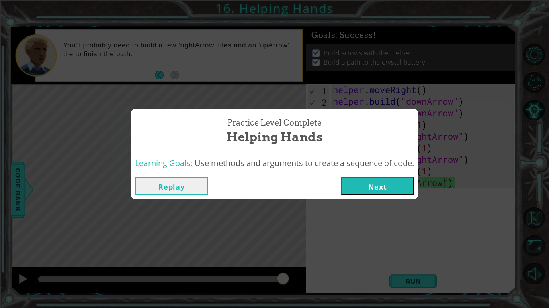
click at [374, 182] on button "Next" at bounding box center [377, 186] width 73 height 18
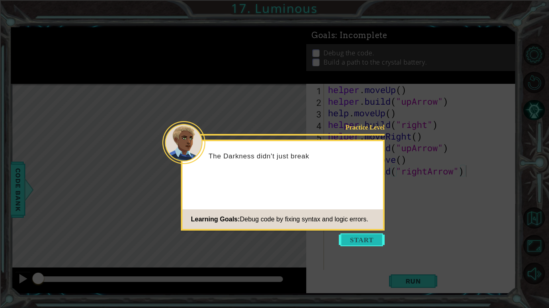
click at [354, 239] on button "Start" at bounding box center [362, 240] width 46 height 13
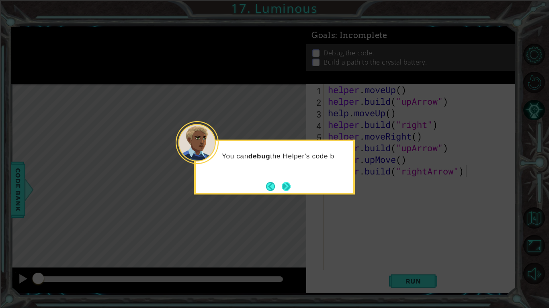
click at [290, 183] on button "Next" at bounding box center [285, 186] width 9 height 9
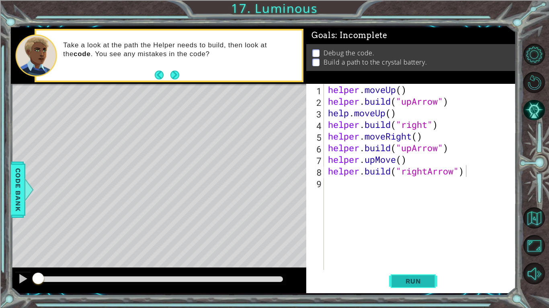
click at [399, 278] on span "Run" at bounding box center [413, 282] width 32 height 8
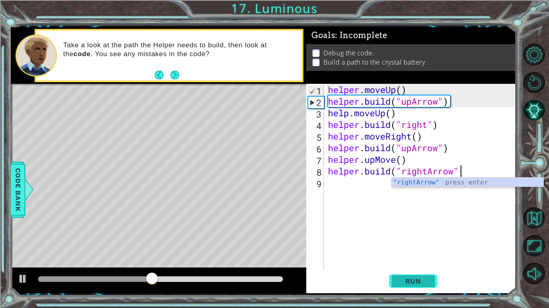
click at [416, 280] on span "Run" at bounding box center [413, 282] width 32 height 8
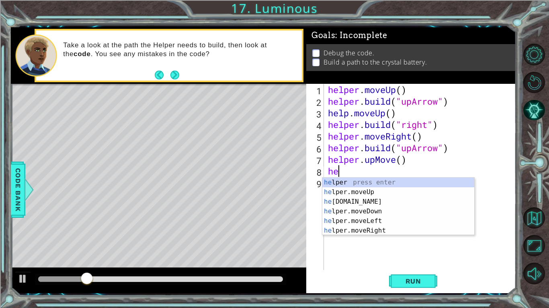
type textarea "h"
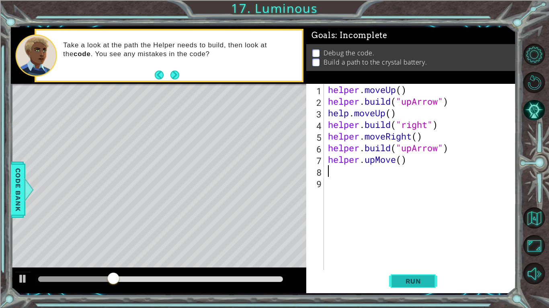
click at [402, 278] on span "Run" at bounding box center [413, 282] width 32 height 8
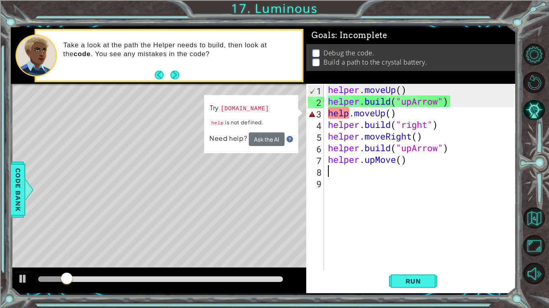
click at [403, 116] on div "helper . moveUp ( ) helper . build ( "upArrow" ) help . moveUp ( ) helper . bui…" at bounding box center [422, 189] width 192 height 210
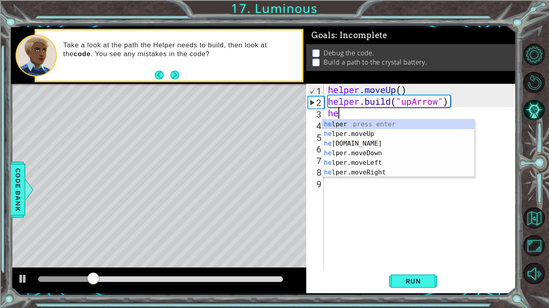
type textarea "h"
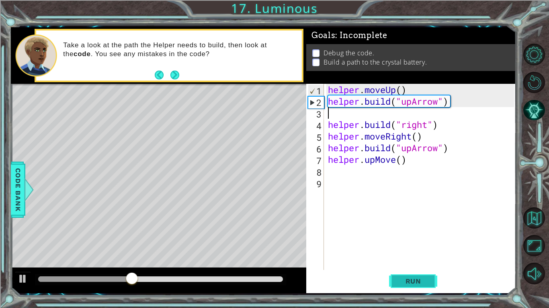
click at [407, 284] on span "Run" at bounding box center [413, 282] width 32 height 8
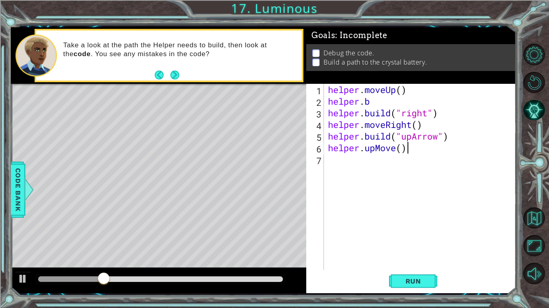
click at [410, 157] on div "helper . moveUp ( ) helper . b helper . build ( "right" ) helper . moveRight ( …" at bounding box center [422, 189] width 192 height 210
type textarea "helper.upMov"
click at [398, 150] on div "helper . moveUp ( ) helper . b helper . build ( "right" ) helper . moveRight ( …" at bounding box center [422, 189] width 192 height 210
click at [399, 150] on div "helper . moveUp ( ) helper . b helper . build ( "right" ) helper . moveRight ( …" at bounding box center [422, 189] width 192 height 210
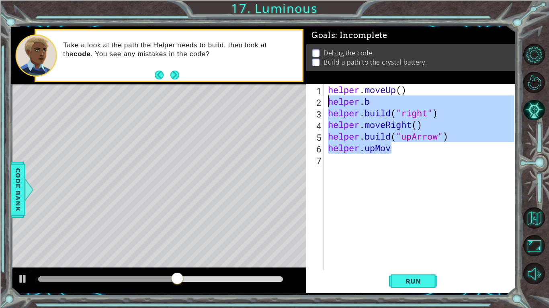
drag, startPoint x: 401, startPoint y: 148, endPoint x: 327, endPoint y: 102, distance: 87.6
click at [327, 102] on div "helper . moveUp ( ) helper . b helper . build ( "right" ) helper . moveRight ( …" at bounding box center [422, 189] width 192 height 210
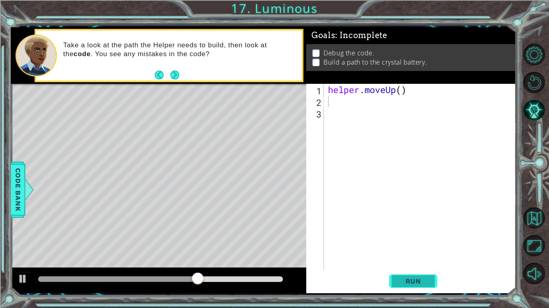
click at [404, 278] on span "Run" at bounding box center [413, 282] width 32 height 8
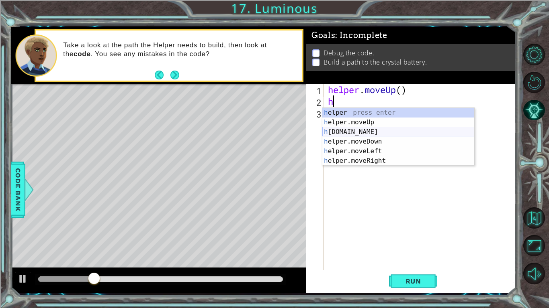
click at [385, 133] on div "h elper press enter h elper.moveUp press enter h [DOMAIN_NAME] press enter h el…" at bounding box center [398, 146] width 152 height 77
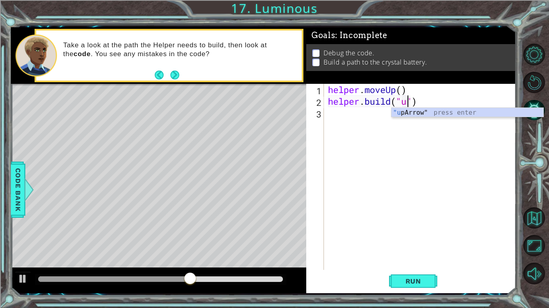
scroll to position [0, 4]
type textarea "[DOMAIN_NAME]("upArrow")"
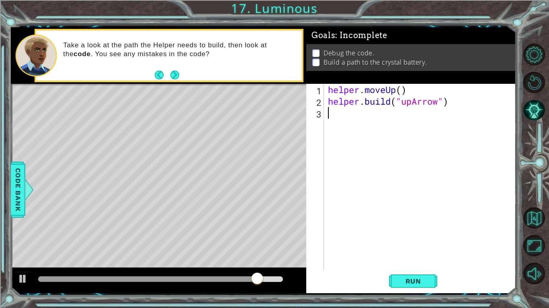
click at [331, 118] on div "helper . moveUp ( ) helper . build ( "upArrow" )" at bounding box center [422, 189] width 192 height 210
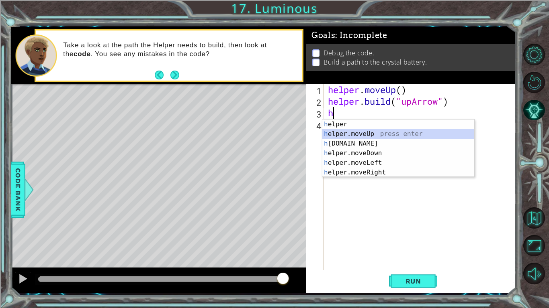
click at [343, 133] on div "h elper press enter h elper.moveUp press enter h [DOMAIN_NAME] press enter h el…" at bounding box center [398, 158] width 152 height 77
type textarea "helper.moveUp(1)"
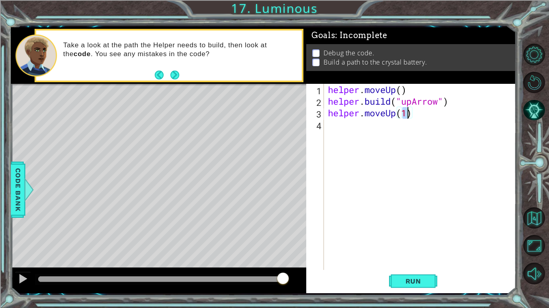
click at [339, 131] on div "helper . moveUp ( ) helper . build ( "upArrow" ) helper . moveUp ( 1 )" at bounding box center [422, 189] width 192 height 210
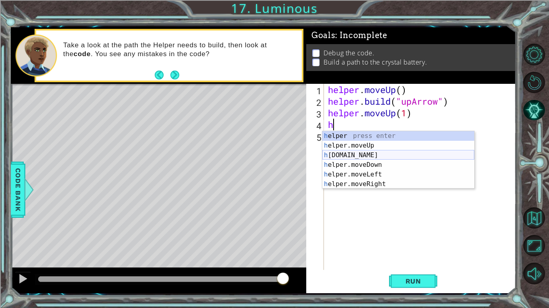
click at [351, 156] on div "h elper press enter h elper.moveUp press enter h [DOMAIN_NAME] press enter h el…" at bounding box center [398, 169] width 152 height 77
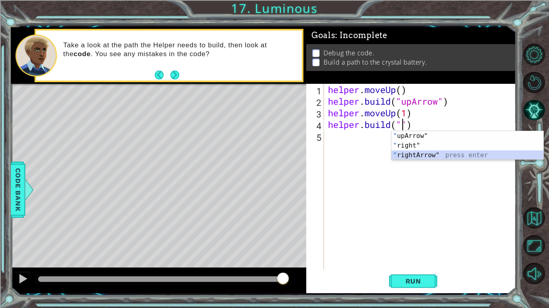
click at [414, 154] on div "" upArrow" press enter " right" press enter " rightArrow" press enter" at bounding box center [467, 155] width 152 height 48
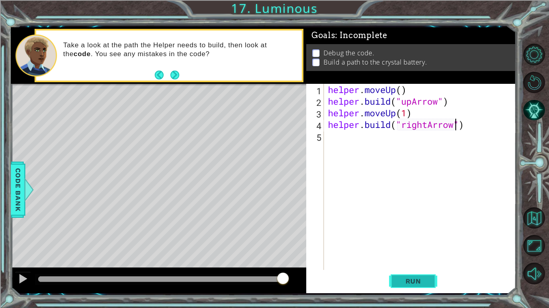
type textarea "[DOMAIN_NAME]("rightArrow")"
click at [424, 278] on span "Run" at bounding box center [413, 282] width 32 height 8
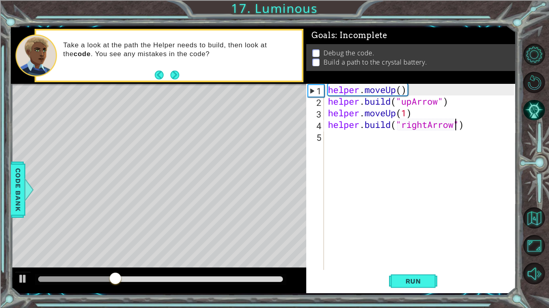
click at [327, 136] on div "helper . moveUp ( ) helper . build ( "upArrow" ) helper . moveUp ( 1 ) helper .…" at bounding box center [422, 189] width 192 height 210
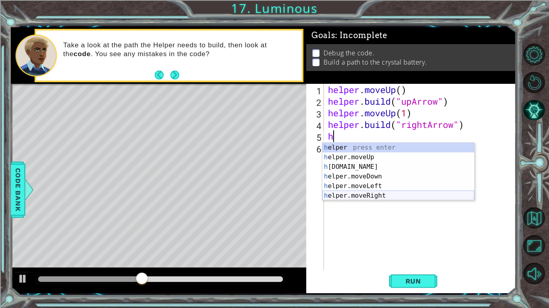
click at [346, 197] on div "h elper press enter h elper.moveUp press enter h [DOMAIN_NAME] press enter h el…" at bounding box center [398, 181] width 152 height 77
type textarea "helper.moveRight(1)"
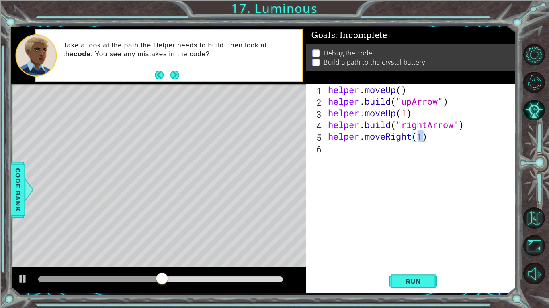
click at [345, 146] on div "helper . moveUp ( ) helper . build ( "upArrow" ) helper . moveUp ( 1 ) helper .…" at bounding box center [422, 189] width 192 height 210
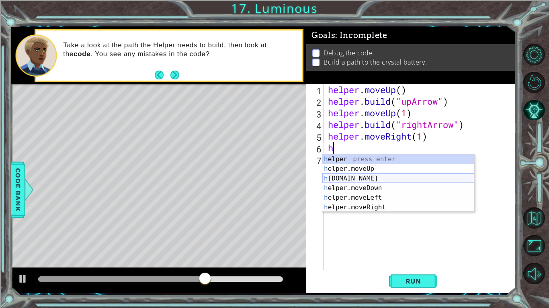
click at [371, 180] on div "h elper press enter h elper.moveUp press enter h [DOMAIN_NAME] press enter h el…" at bounding box center [398, 193] width 152 height 77
type textarea "[DOMAIN_NAME]("rightArrow")"
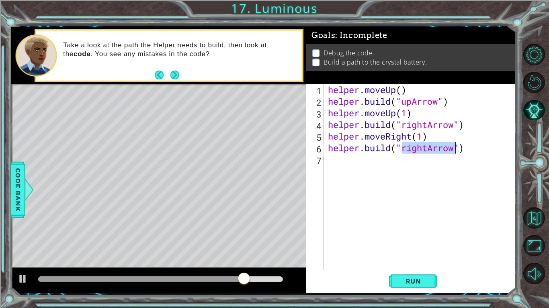
click at [334, 163] on div "helper . moveUp ( ) helper . build ( "upArrow" ) helper . moveUp ( 1 ) helper .…" at bounding box center [422, 189] width 192 height 210
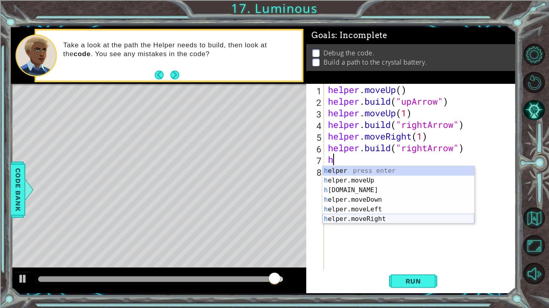
click at [339, 222] on div "h elper press enter h elper.moveUp press enter h [DOMAIN_NAME] press enter h el…" at bounding box center [398, 204] width 152 height 77
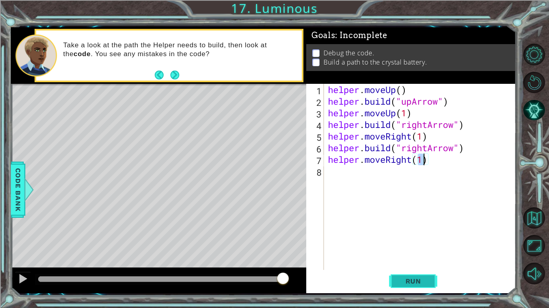
type textarea "helper.moveRight(1)"
click at [420, 278] on span "Run" at bounding box center [413, 282] width 32 height 8
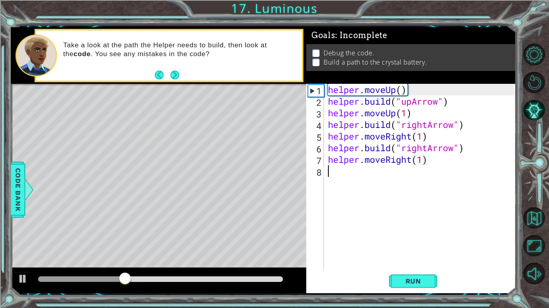
click at [333, 172] on div "helper . moveUp ( ) helper . build ( "upArrow" ) helper . moveUp ( 1 ) helper .…" at bounding box center [422, 189] width 192 height 210
type textarea "g"
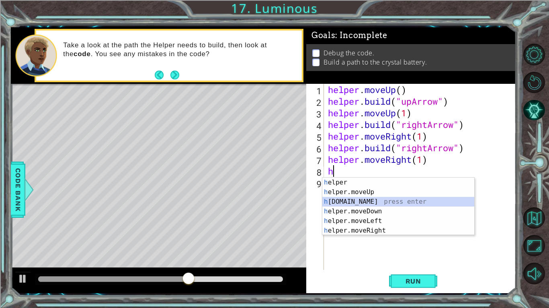
click at [347, 199] on div "h elper press enter h elper.moveUp press enter h [DOMAIN_NAME] press enter h el…" at bounding box center [398, 216] width 152 height 77
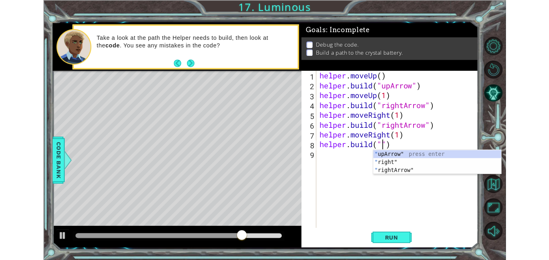
scroll to position [0, 4]
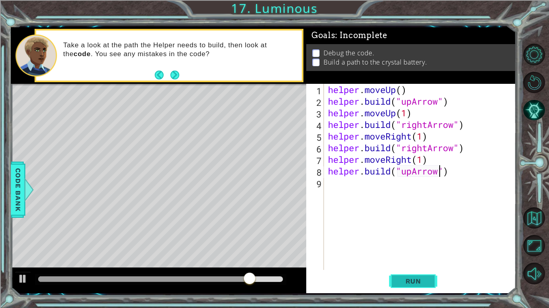
type textarea "[DOMAIN_NAME]("upArrow")"
click at [429, 278] on button "Run" at bounding box center [413, 281] width 48 height 21
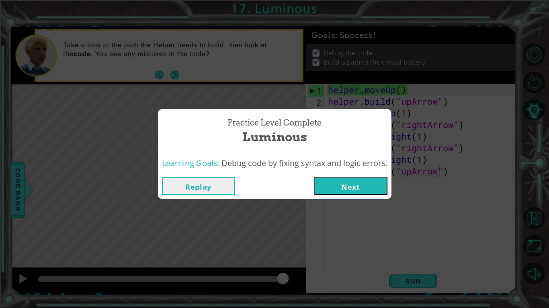
click at [357, 178] on button "Next" at bounding box center [350, 186] width 73 height 18
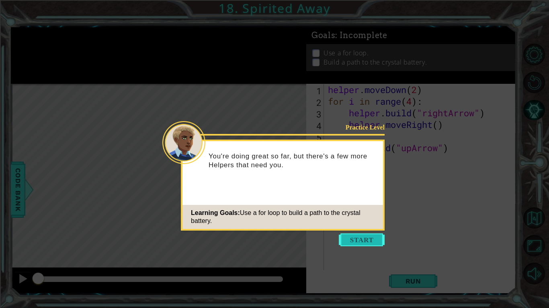
click at [348, 237] on button "Start" at bounding box center [362, 240] width 46 height 13
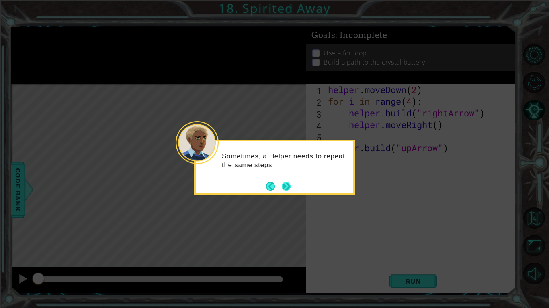
click at [290, 183] on button "Next" at bounding box center [286, 187] width 10 height 10
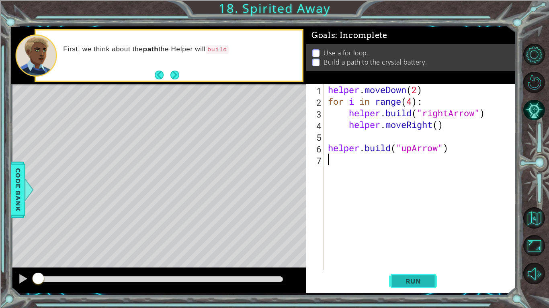
click at [398, 278] on span "Run" at bounding box center [413, 282] width 32 height 8
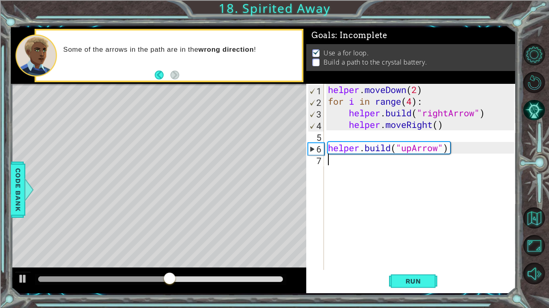
click at [353, 161] on div "helper . moveDown ( 2 ) for i in range ( 4 ) : helper . build ( "rightArrow" ) …" at bounding box center [422, 189] width 192 height 210
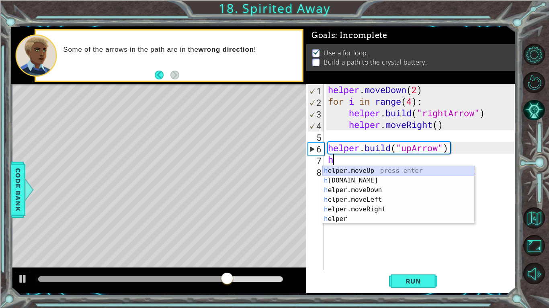
type textarea "helper.moveUp(1)"
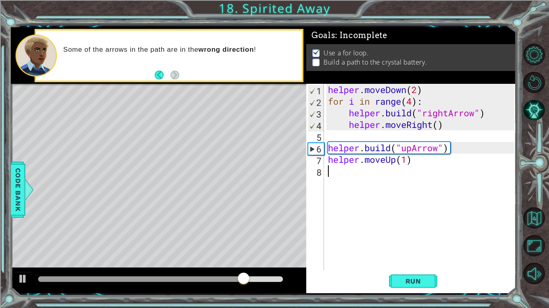
click at [373, 174] on div "helper . moveDown ( 2 ) for i in range ( 4 ) : helper . build ( "rightArrow" ) …" at bounding box center [422, 189] width 192 height 210
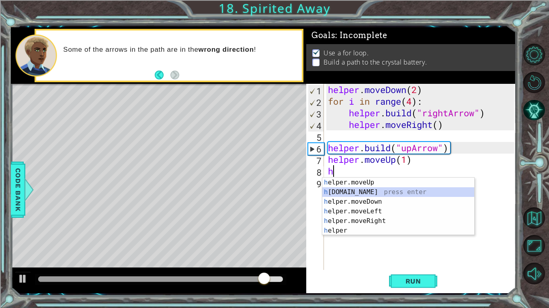
click at [367, 191] on div "h elper.moveUp press enter h [DOMAIN_NAME] press enter h elper.moveDown press e…" at bounding box center [398, 216] width 152 height 77
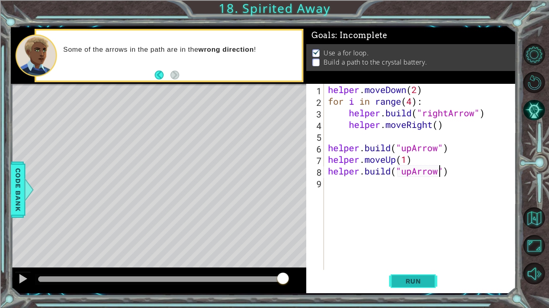
type textarea "[DOMAIN_NAME]("upArrow")"
click at [406, 278] on span "Run" at bounding box center [413, 282] width 32 height 8
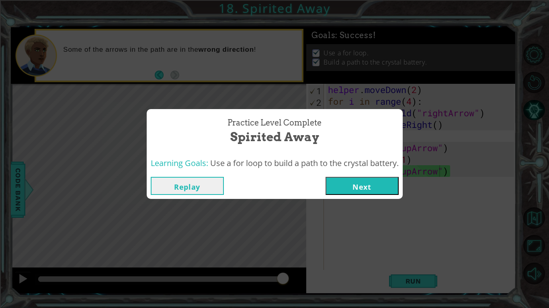
click at [367, 188] on button "Next" at bounding box center [361, 186] width 73 height 18
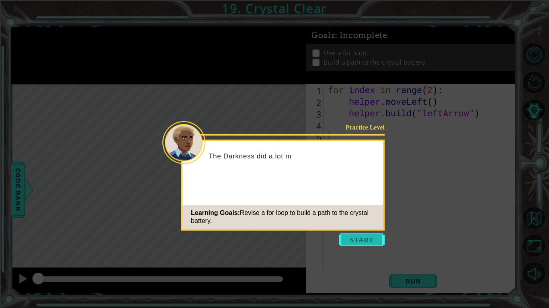
click at [352, 239] on button "Start" at bounding box center [362, 240] width 46 height 13
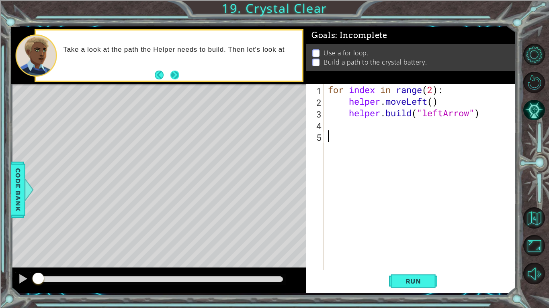
click at [176, 76] on button "Next" at bounding box center [174, 75] width 9 height 9
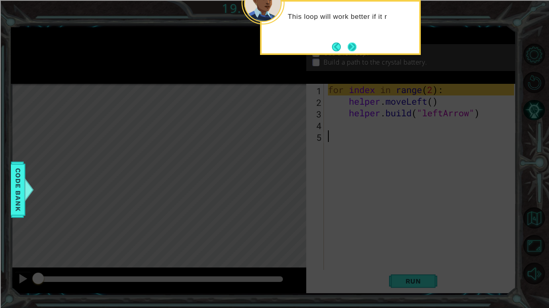
click at [357, 43] on button "Next" at bounding box center [351, 46] width 9 height 9
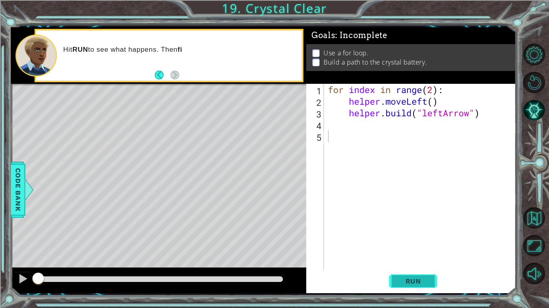
click at [408, 285] on span "Run" at bounding box center [413, 282] width 32 height 8
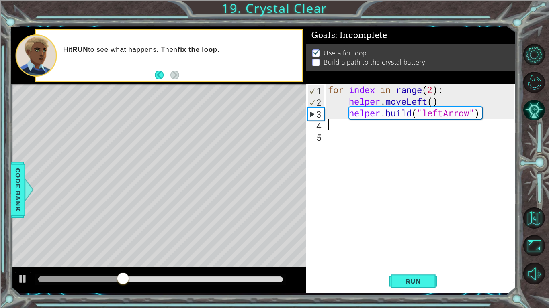
click at [328, 125] on div "for index in range ( 2 ) : helper . moveLeft ( ) helper . build ( "leftArrow" )" at bounding box center [422, 189] width 192 height 210
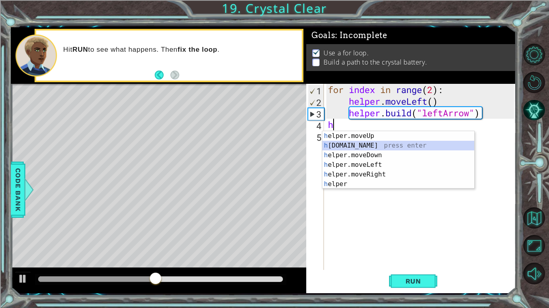
click at [361, 147] on div "h elper.moveUp press enter h [DOMAIN_NAME] press enter h elper.moveDown press e…" at bounding box center [398, 169] width 152 height 77
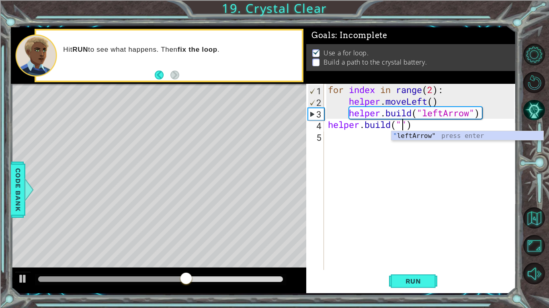
type textarea "[DOMAIN_NAME]("leftArrow")"
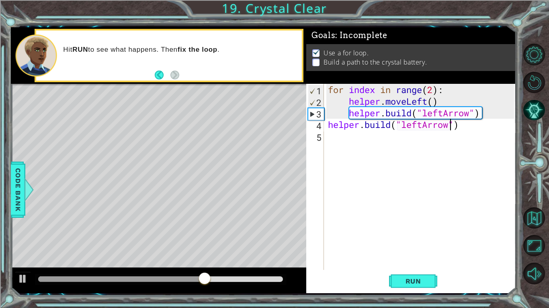
click at [327, 136] on div "for index in range ( 2 ) : helper . moveLeft ( ) helper . build ( "leftArrow" )…" at bounding box center [422, 189] width 192 height 210
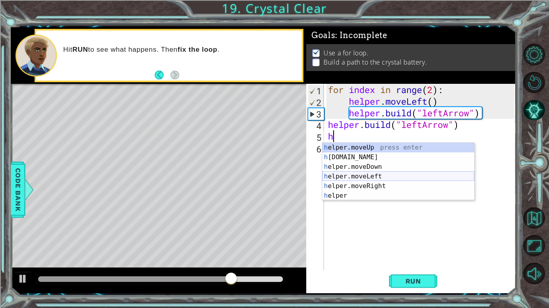
click at [344, 173] on div "h elper.moveUp press enter h [DOMAIN_NAME] press enter h elper.moveDown press e…" at bounding box center [398, 181] width 152 height 77
type textarea "helper.moveLeft(1)"
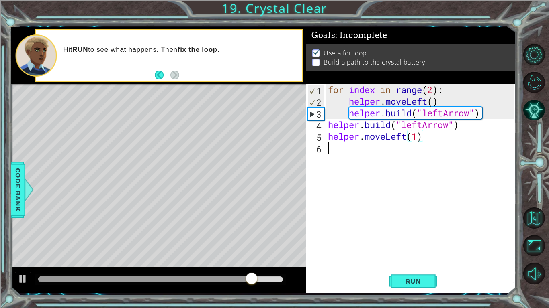
click at [357, 145] on div "for index in range ( 2 ) : helper . moveLeft ( ) helper . build ( "leftArrow" )…" at bounding box center [422, 189] width 192 height 210
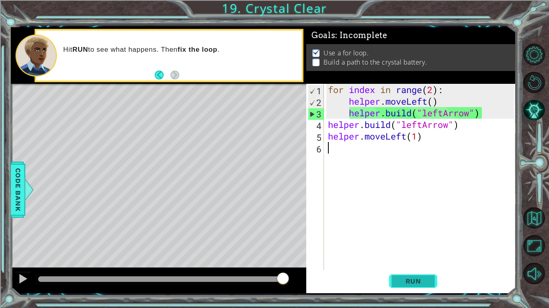
click at [412, 277] on button "Run" at bounding box center [413, 281] width 48 height 21
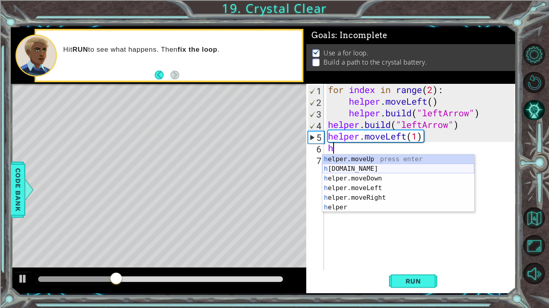
click at [361, 169] on div "h elper.moveUp press enter h [DOMAIN_NAME] press enter h elper.moveDown press e…" at bounding box center [398, 193] width 152 height 77
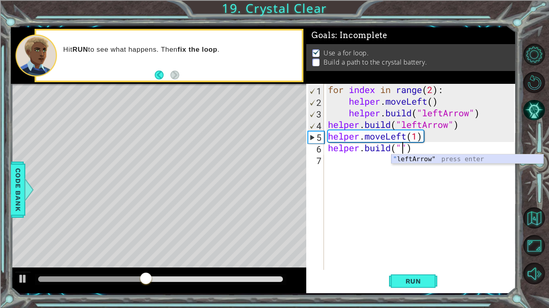
click at [440, 161] on div "" leftArrow" press enter" at bounding box center [467, 169] width 152 height 29
type textarea "[DOMAIN_NAME]("leftArrow")"
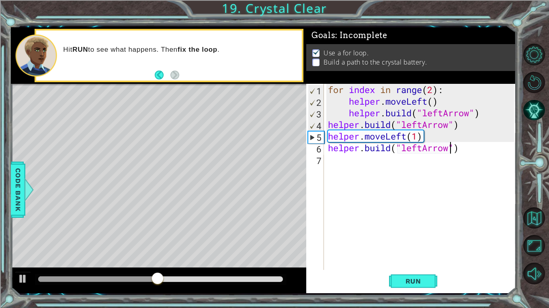
click at [346, 163] on div "for index in range ( 2 ) : helper . moveLeft ( ) helper . build ( "leftArrow" )…" at bounding box center [422, 189] width 192 height 210
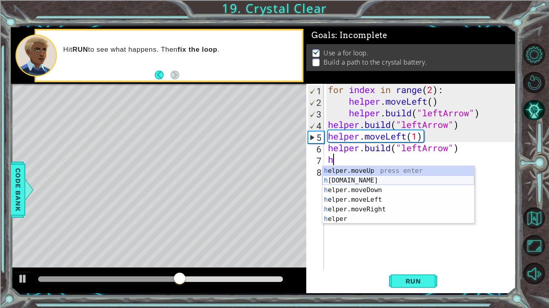
click at [369, 180] on div "h elper.moveUp press enter h [DOMAIN_NAME] press enter h elper.moveDown press e…" at bounding box center [398, 204] width 152 height 77
type textarea "[DOMAIN_NAME]("rightArrow")"
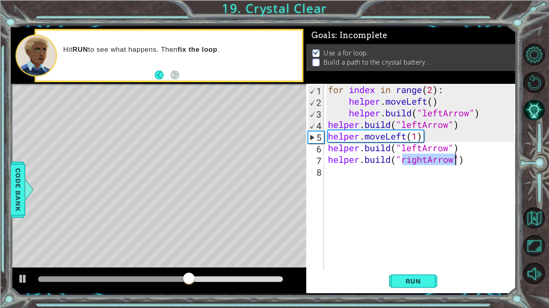
click at [360, 173] on div "for index in range ( 2 ) : helper . moveLeft ( ) helper . build ( "leftArrow" )…" at bounding box center [422, 189] width 192 height 210
click at [422, 161] on div "for index in range ( 2 ) : helper . moveLeft ( ) helper . build ( "leftArrow" )…" at bounding box center [422, 189] width 192 height 210
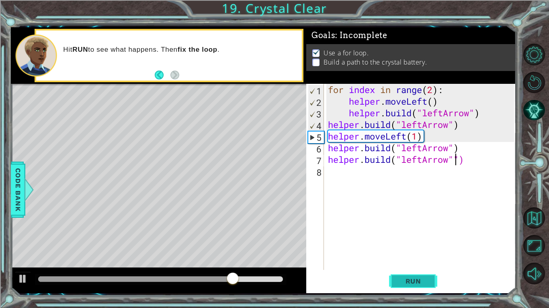
click at [424, 278] on span "Run" at bounding box center [413, 282] width 32 height 8
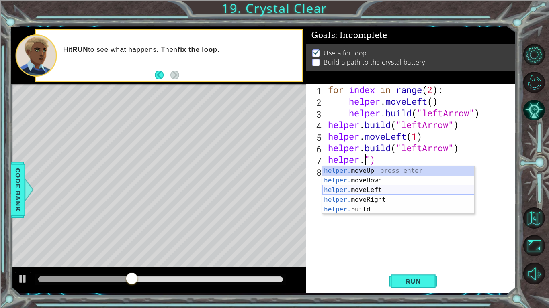
click at [401, 192] on div "helper. moveUp press enter helper. moveDown press enter helper. moveLeft press …" at bounding box center [398, 199] width 152 height 67
type textarea "helper.moveLeft(1)")"
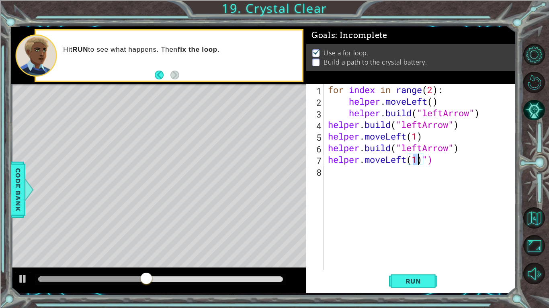
click at [335, 175] on div "for index in range ( 2 ) : helper . moveLeft ( ) helper . build ( "leftArrow" )…" at bounding box center [422, 189] width 192 height 210
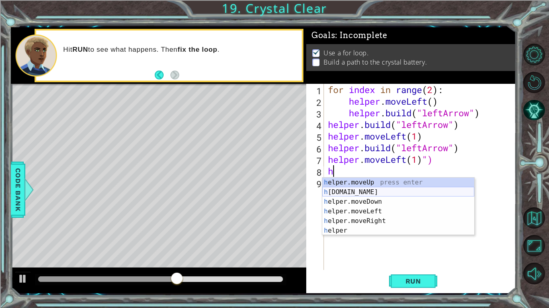
click at [351, 193] on div "h elper.moveUp press enter h [DOMAIN_NAME] press enter h elper.moveDown press e…" at bounding box center [398, 216] width 152 height 77
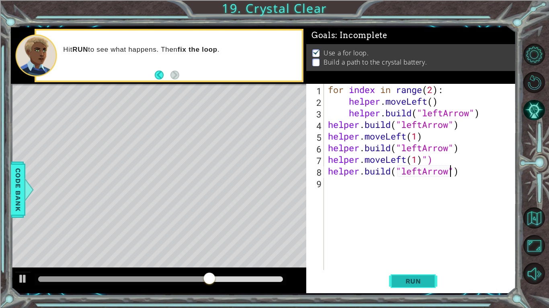
type textarea "[DOMAIN_NAME]("leftArrow")"
click at [419, 279] on span "Run" at bounding box center [413, 282] width 32 height 8
